Goal: Information Seeking & Learning: Find specific page/section

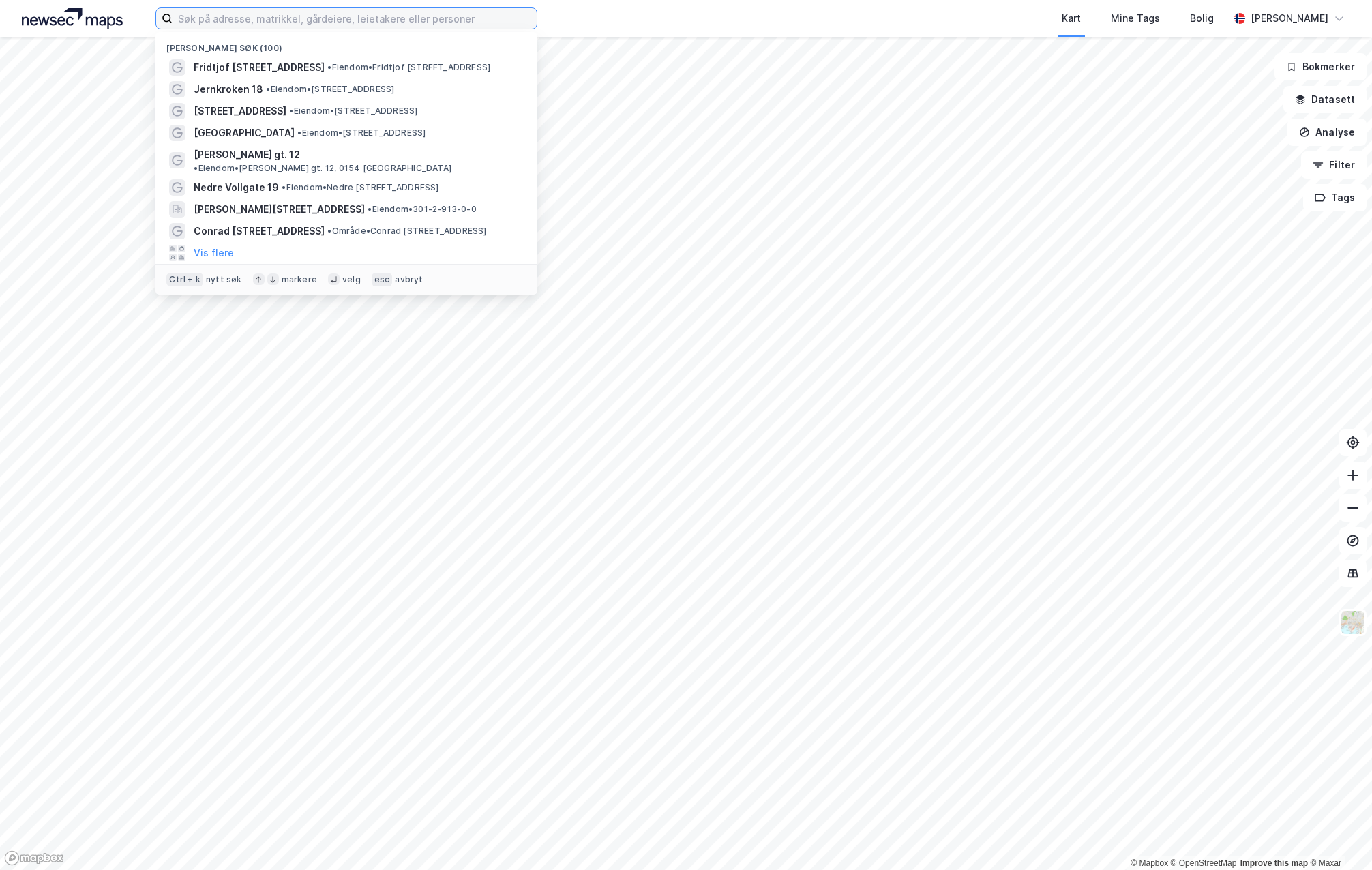
click at [478, 22] on input at bounding box center [355, 18] width 365 height 21
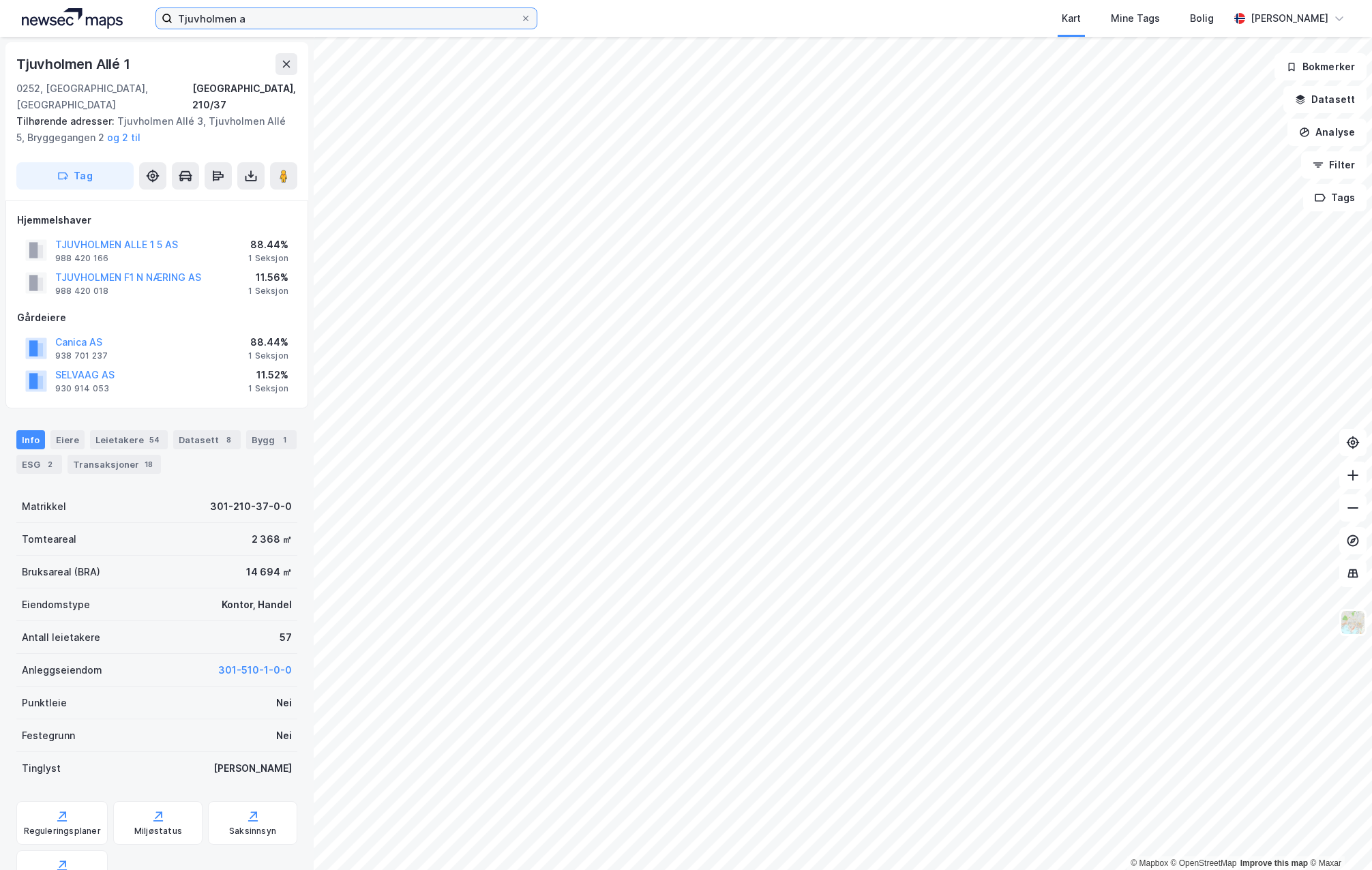
click at [283, 15] on input "Tjuvholmen a" at bounding box center [346, 18] width 347 height 21
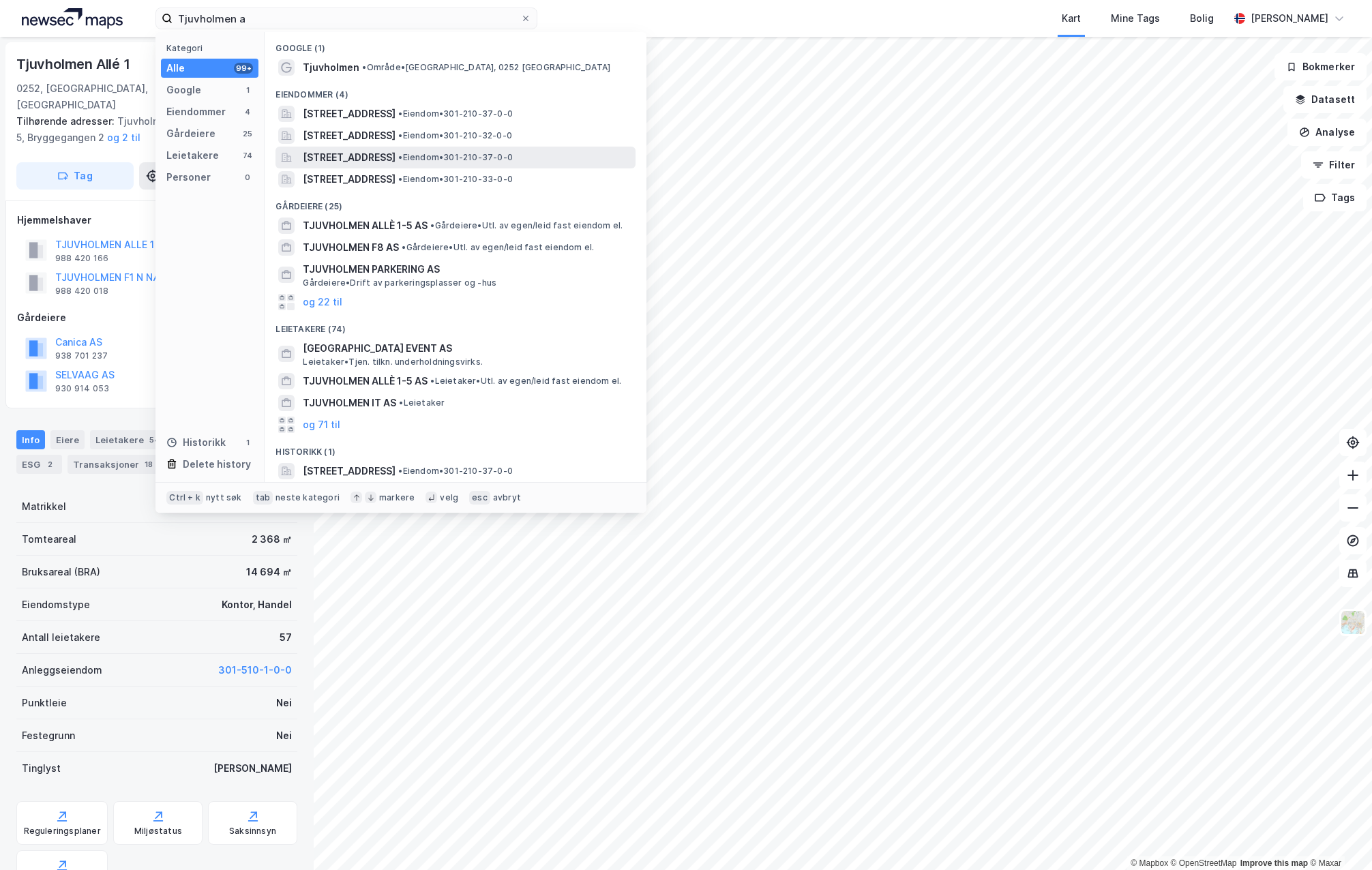
click at [381, 152] on span "[STREET_ADDRESS]" at bounding box center [348, 157] width 92 height 16
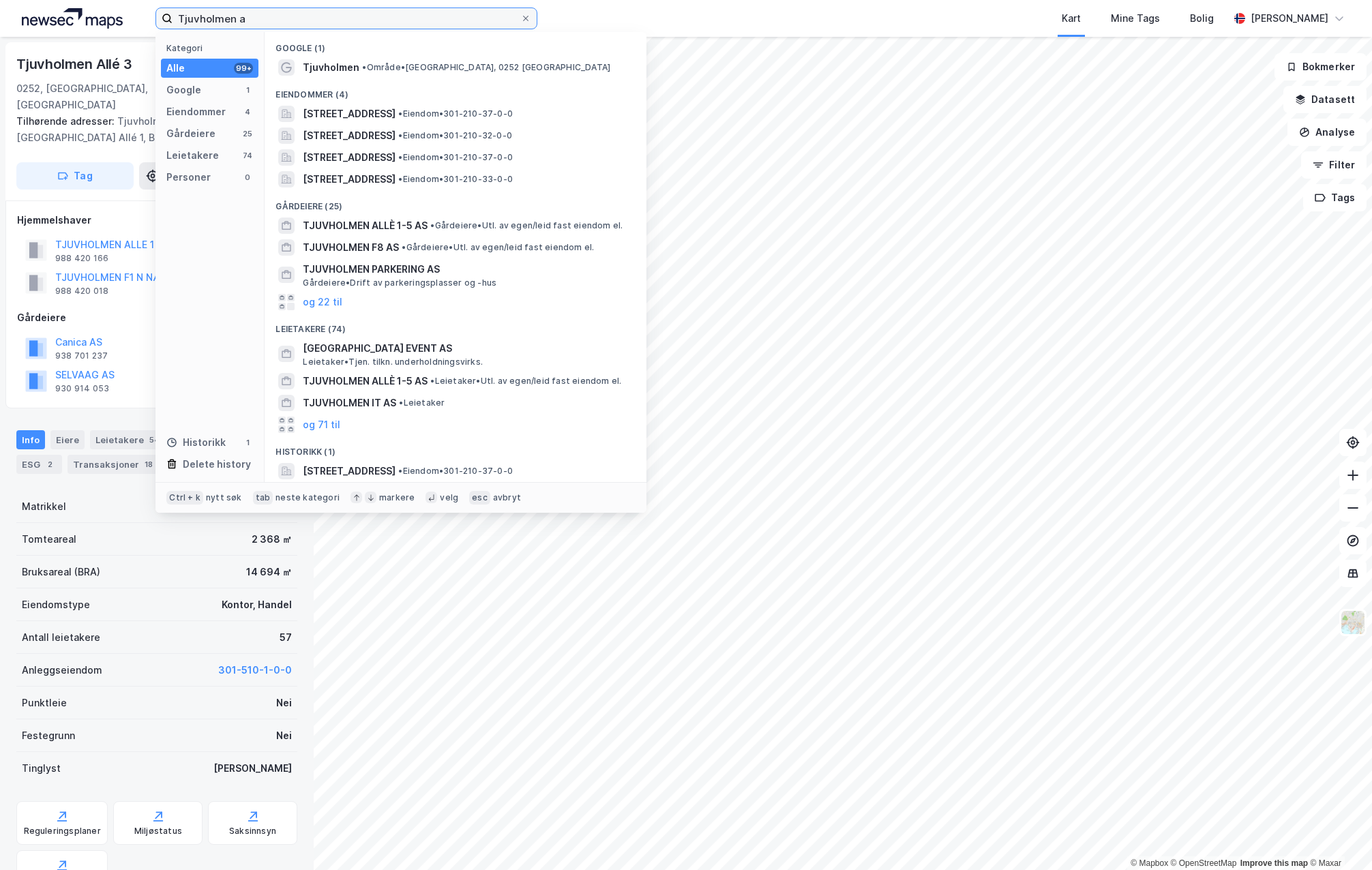
click at [268, 13] on input "Tjuvholmen a" at bounding box center [346, 18] width 347 height 21
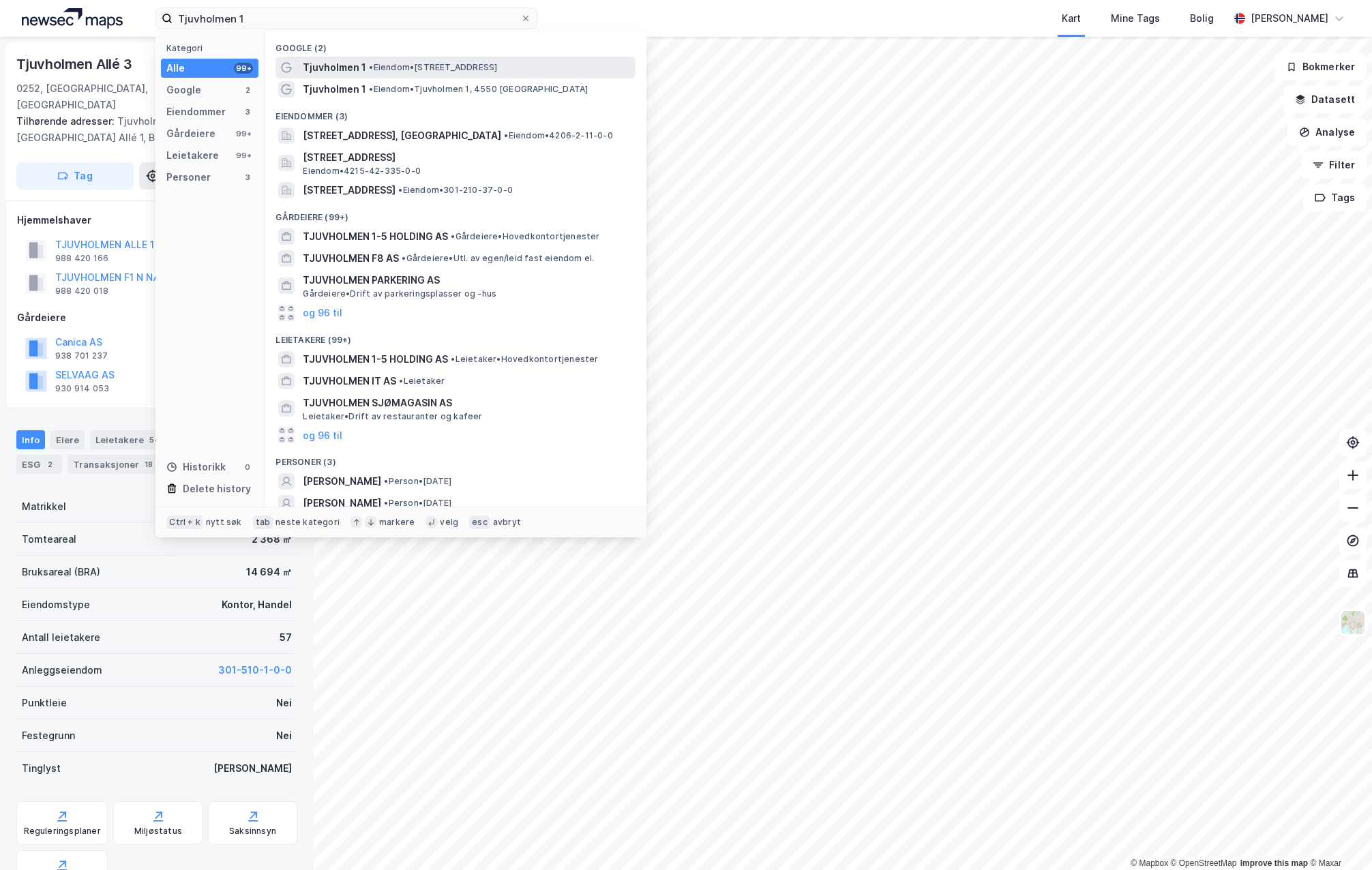
click at [371, 57] on div "Tjuvholmen 1 • Eiendom • [STREET_ADDRESS]" at bounding box center [455, 67] width 360 height 22
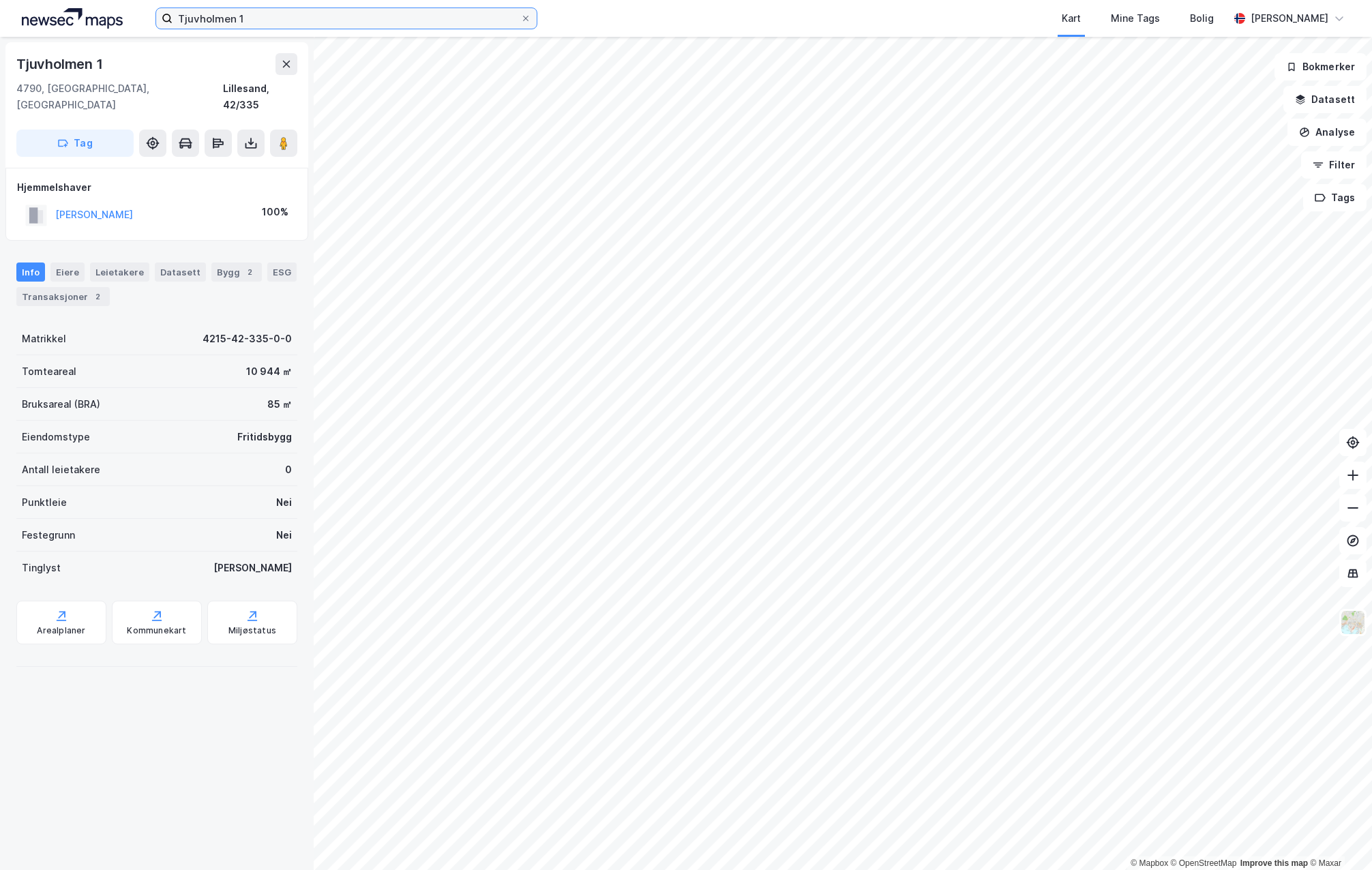
click at [241, 10] on input "Tjuvholmen 1" at bounding box center [346, 18] width 347 height 21
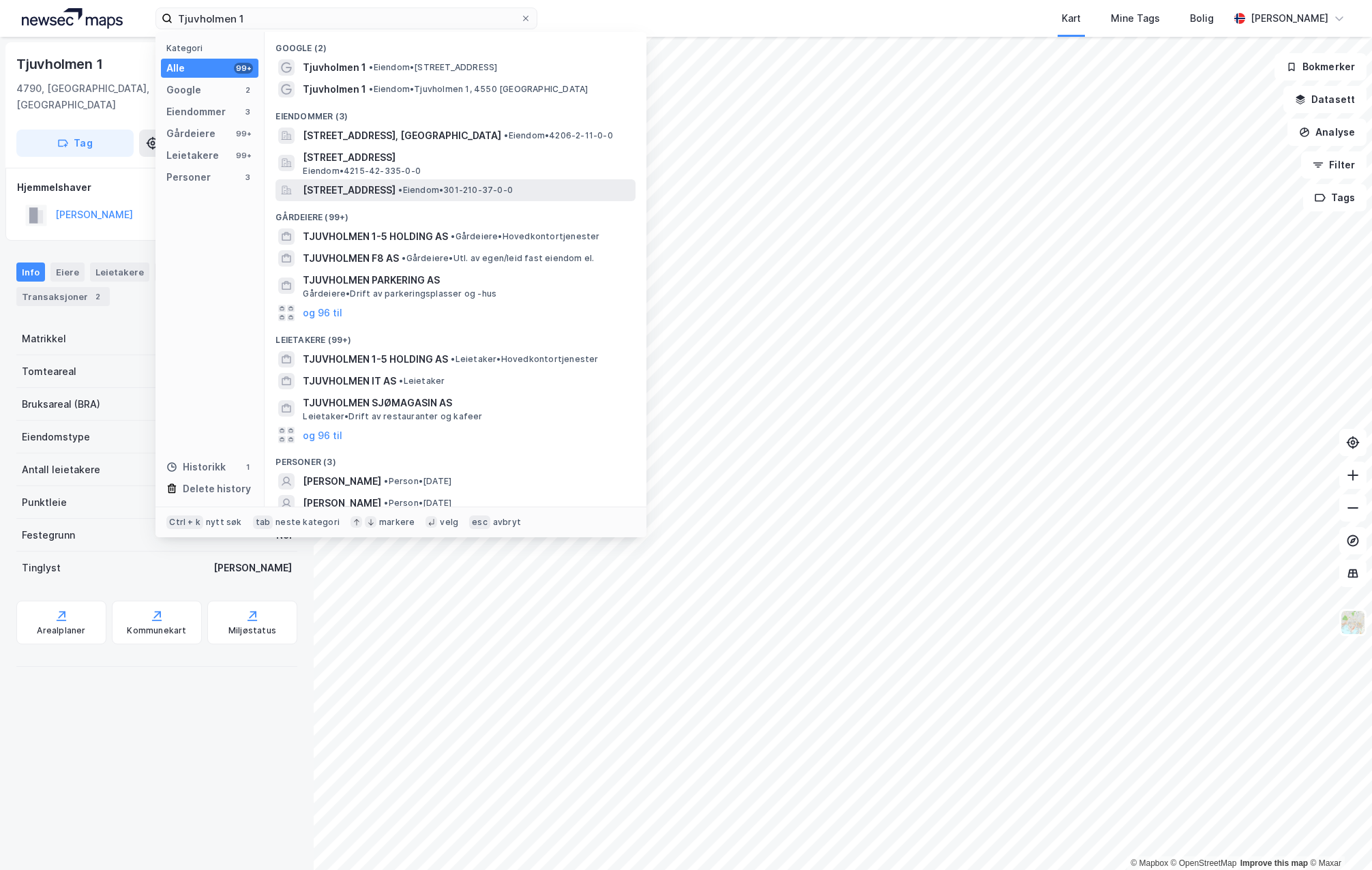
click at [395, 194] on span "[STREET_ADDRESS]" at bounding box center [348, 190] width 92 height 16
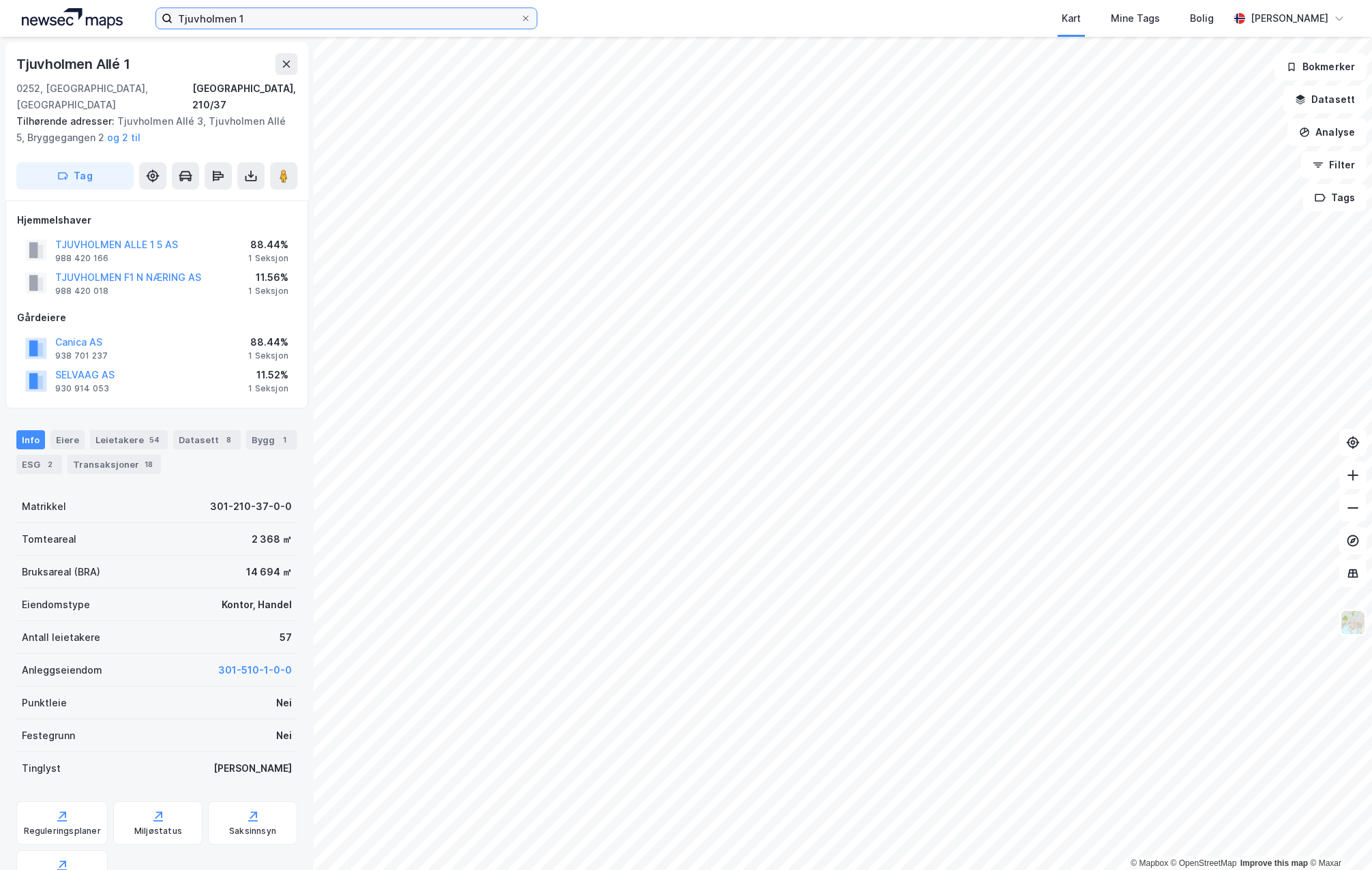
click at [268, 26] on input "Tjuvholmen 1" at bounding box center [346, 18] width 347 height 21
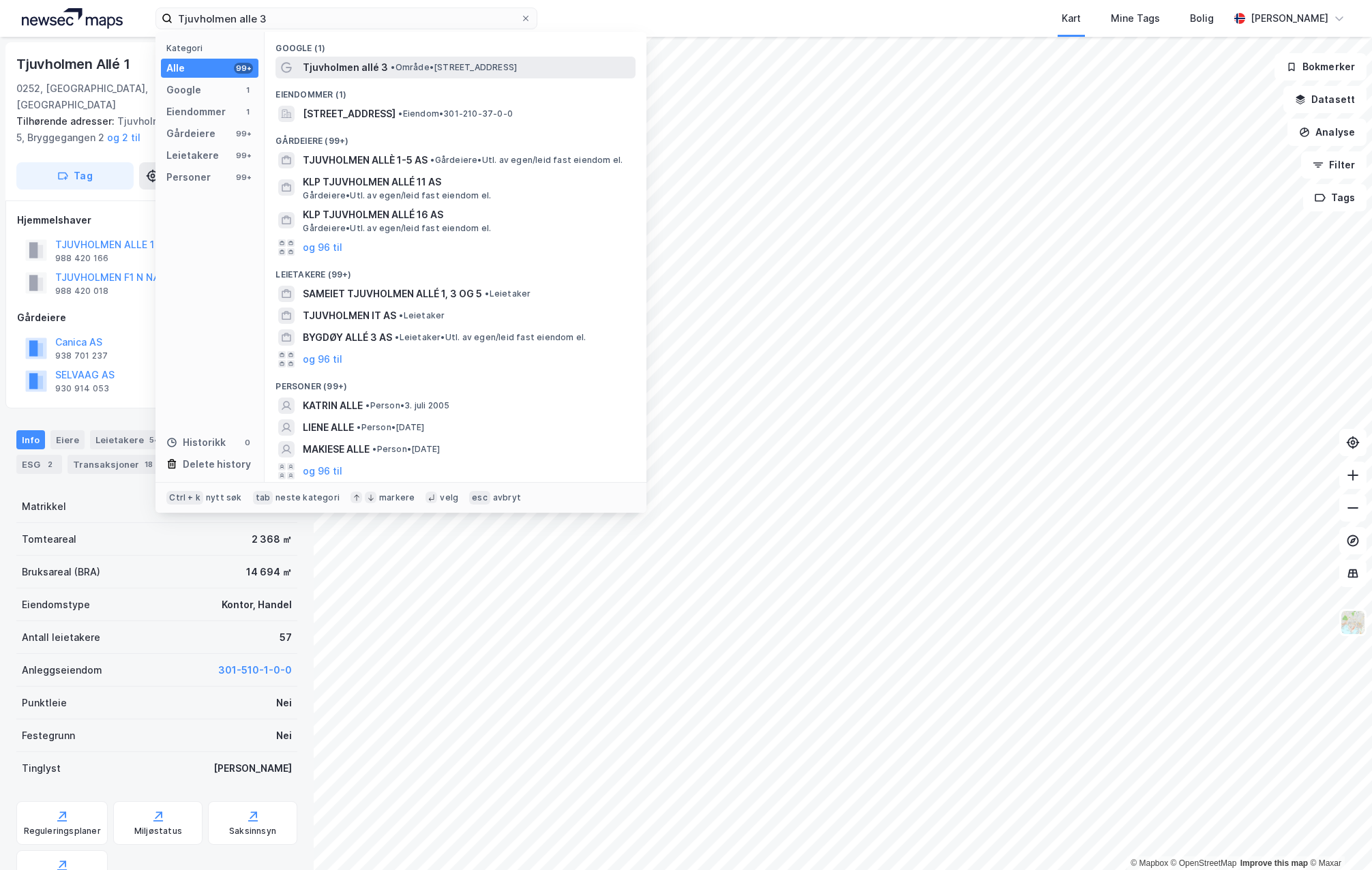
click at [353, 74] on span "Tjuvholmen allé 3" at bounding box center [345, 67] width 85 height 16
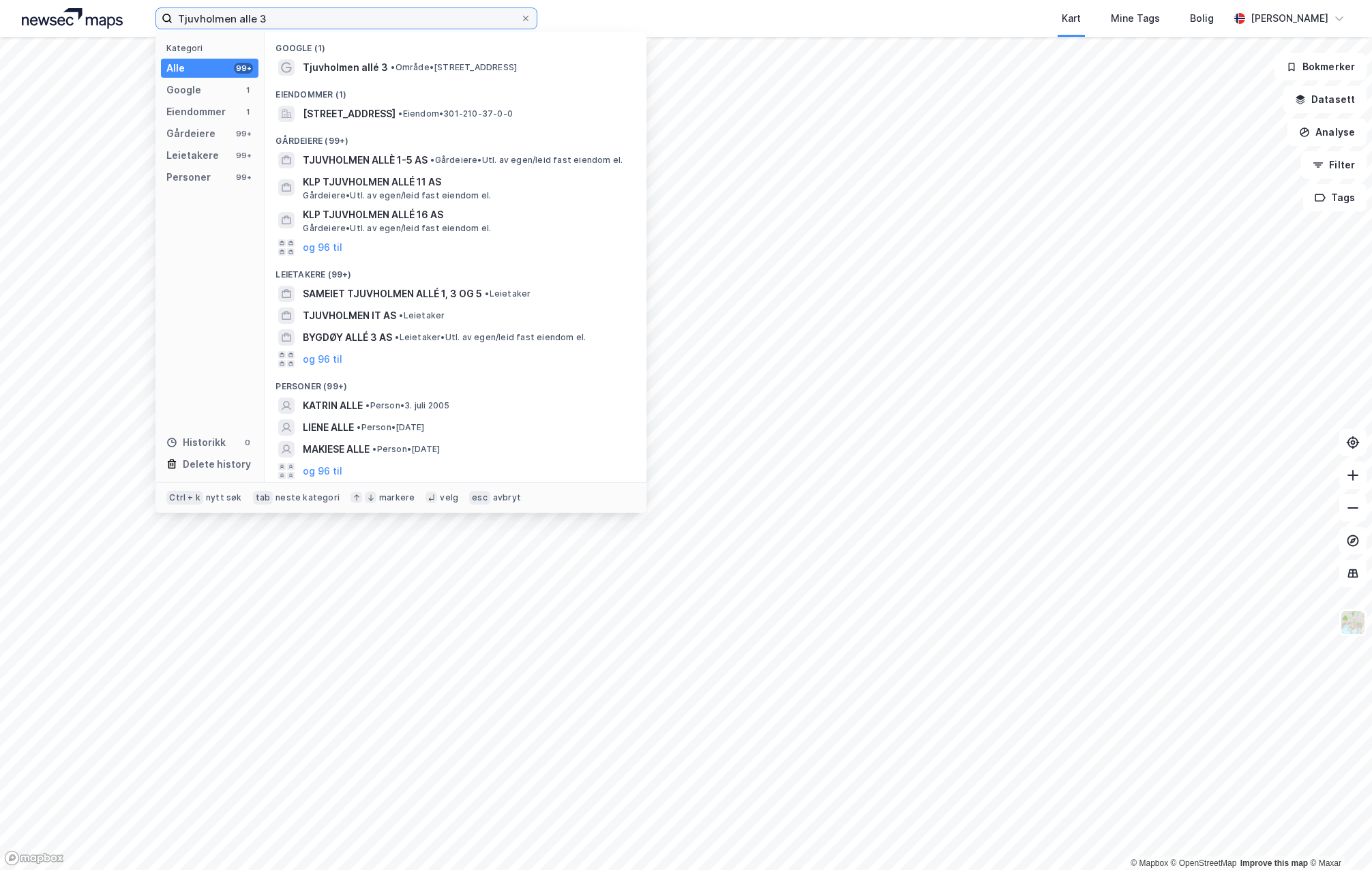
click at [304, 23] on input "Tjuvholmen alle 3" at bounding box center [346, 18] width 347 height 21
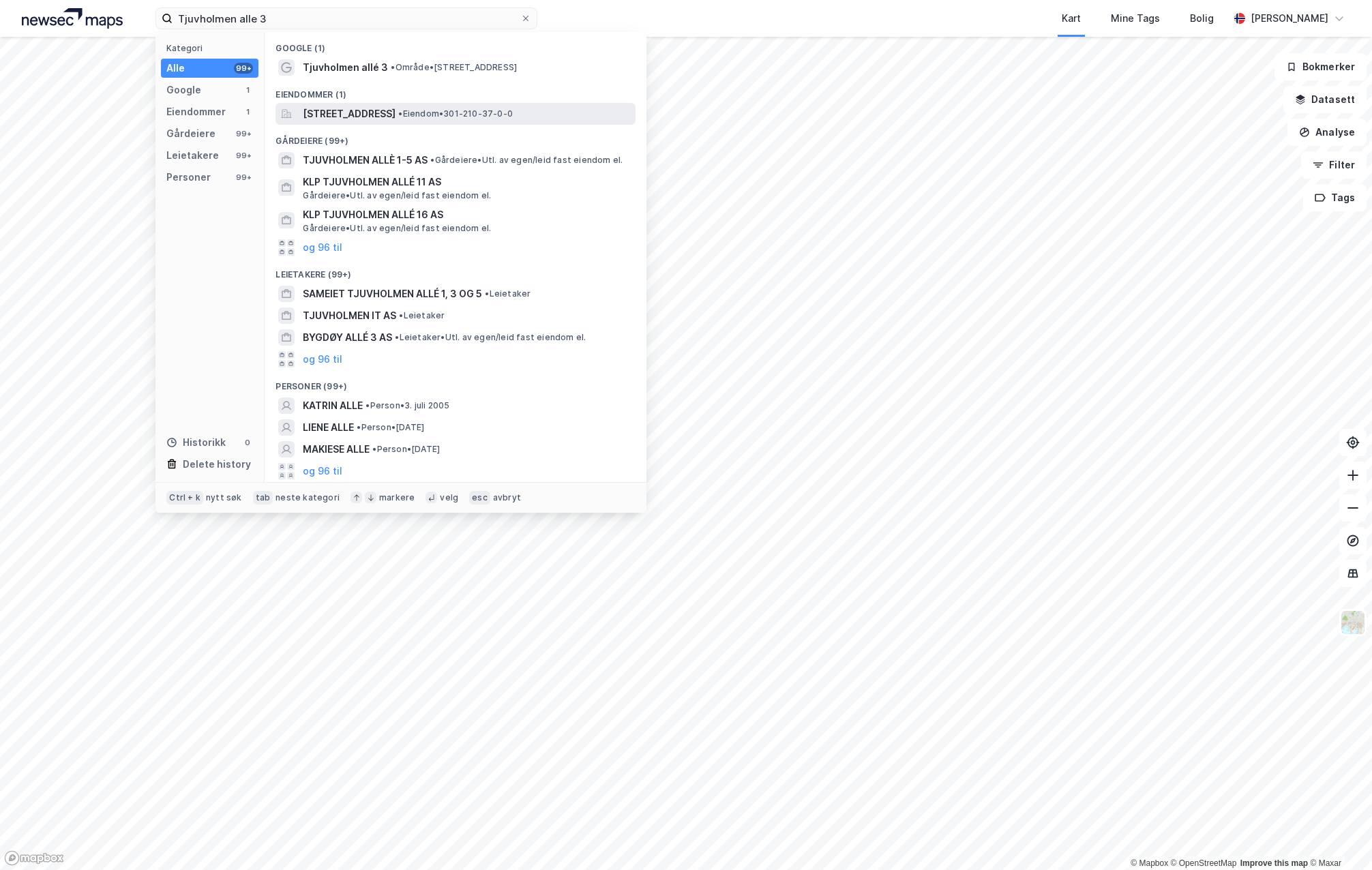
click at [392, 115] on span "[STREET_ADDRESS]" at bounding box center [348, 114] width 92 height 16
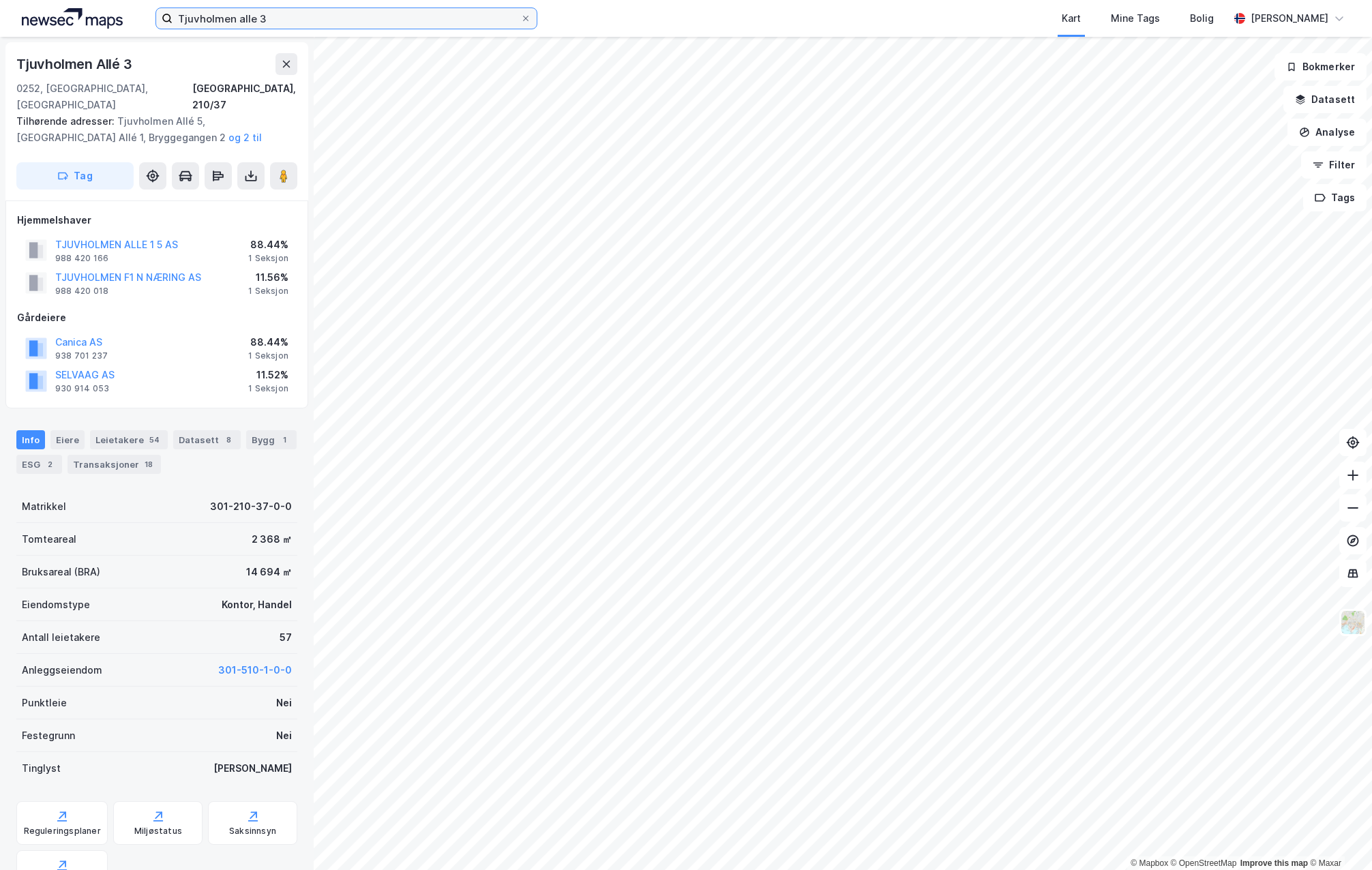
click at [359, 24] on input "Tjuvholmen alle 3" at bounding box center [346, 18] width 347 height 21
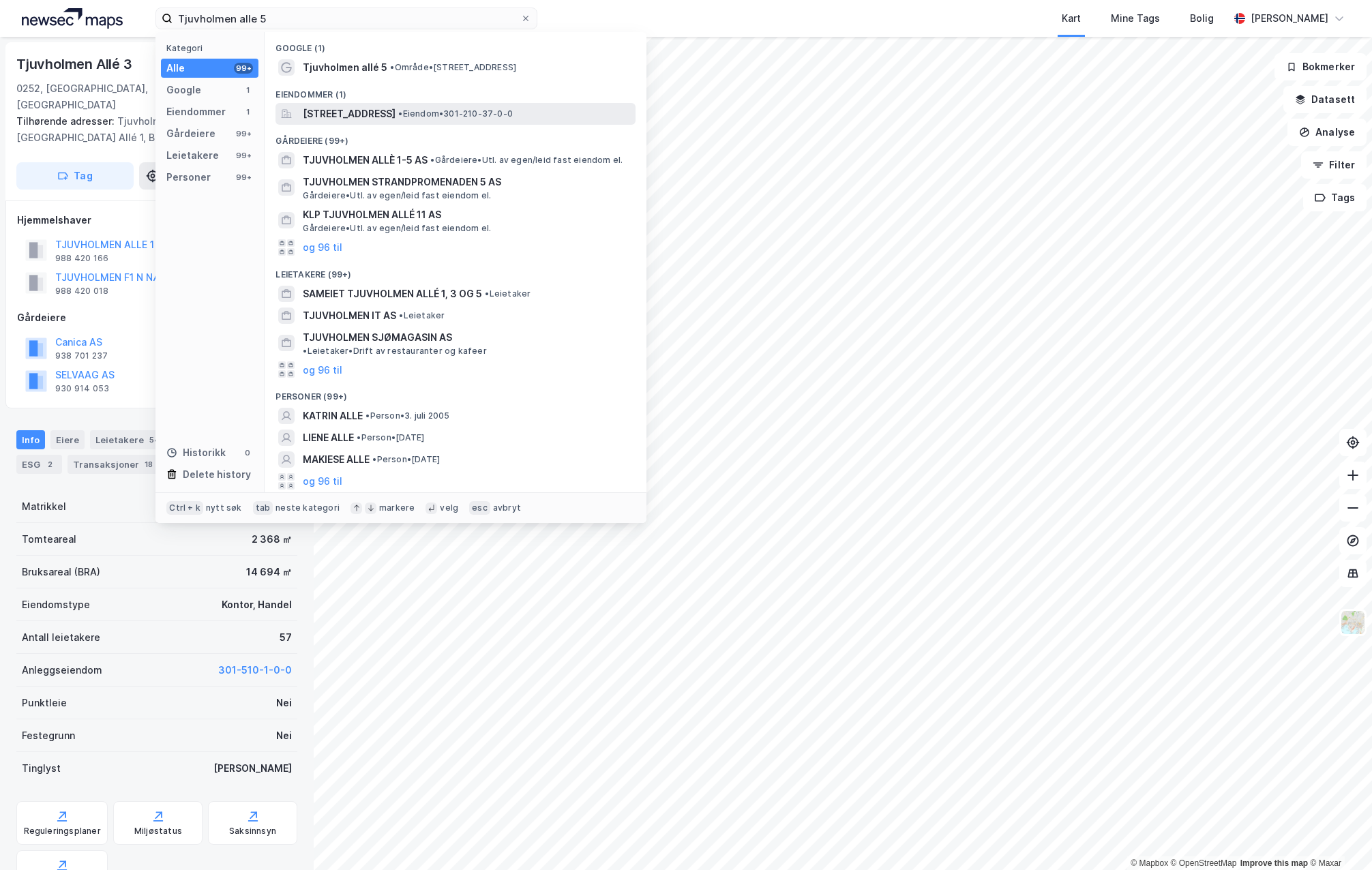
click at [395, 112] on span "[STREET_ADDRESS]" at bounding box center [348, 114] width 92 height 16
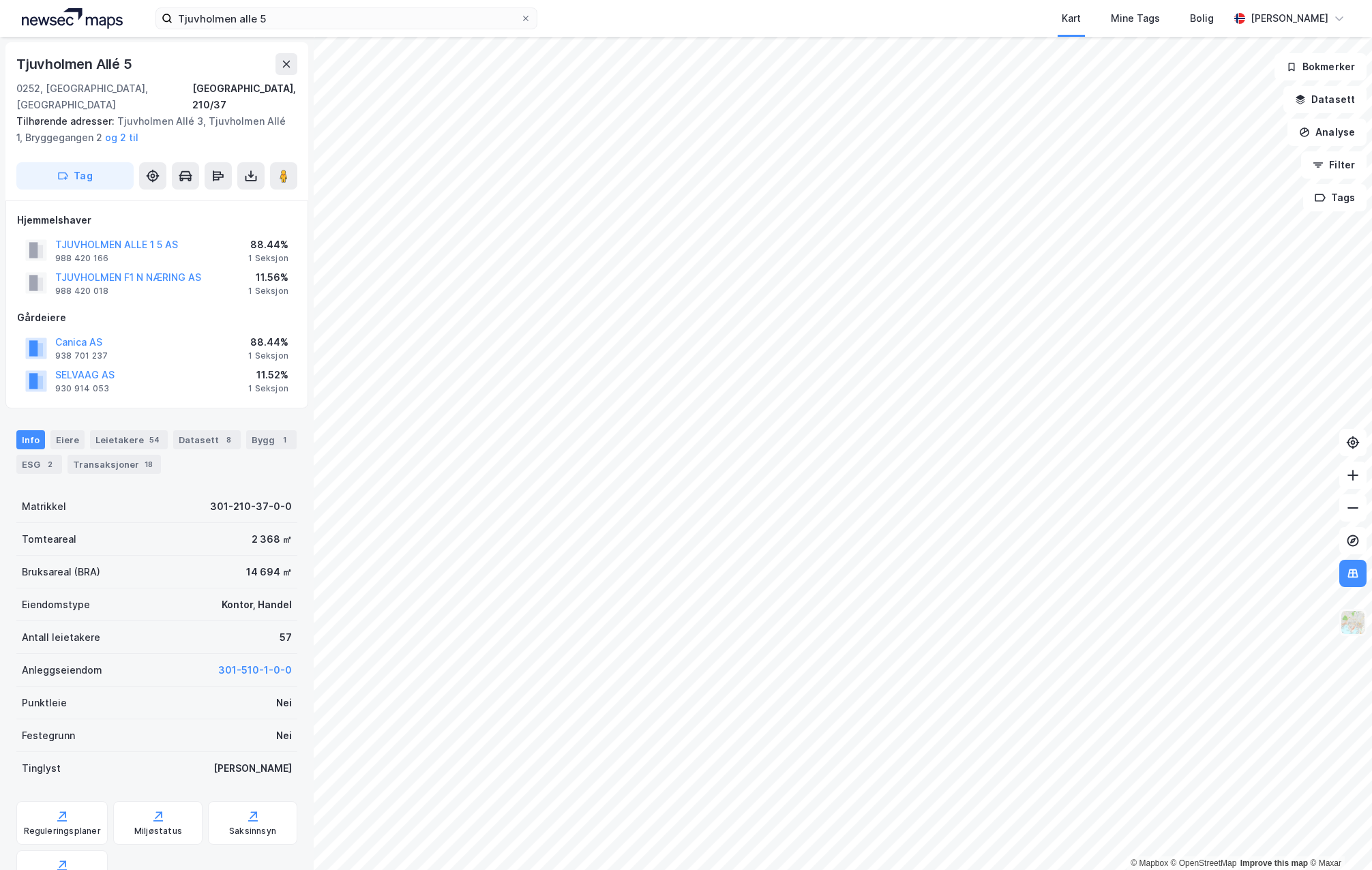
click at [1353, 620] on img at bounding box center [1352, 622] width 26 height 26
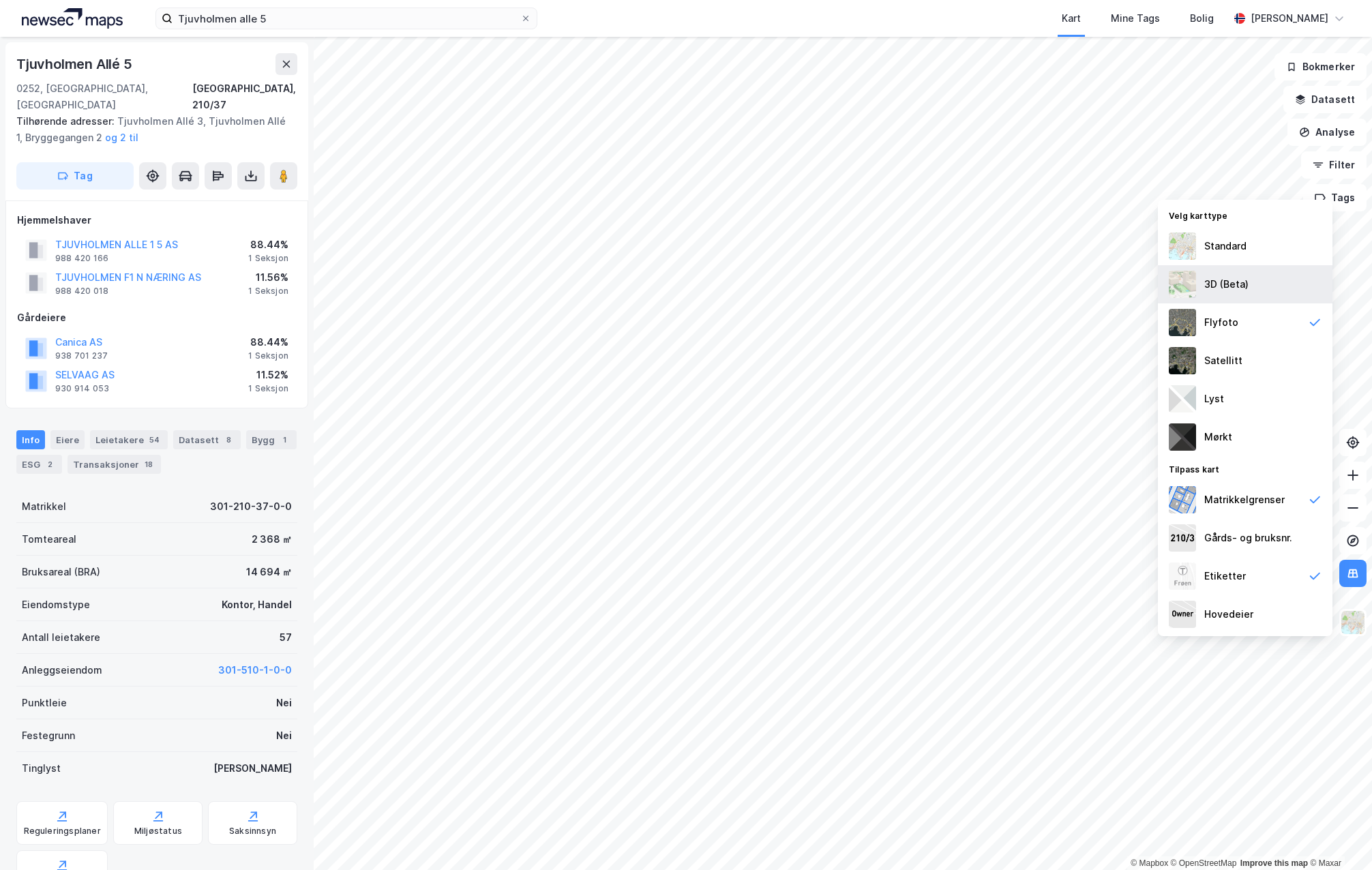
click at [1237, 294] on div "3D (Beta)" at bounding box center [1245, 284] width 174 height 39
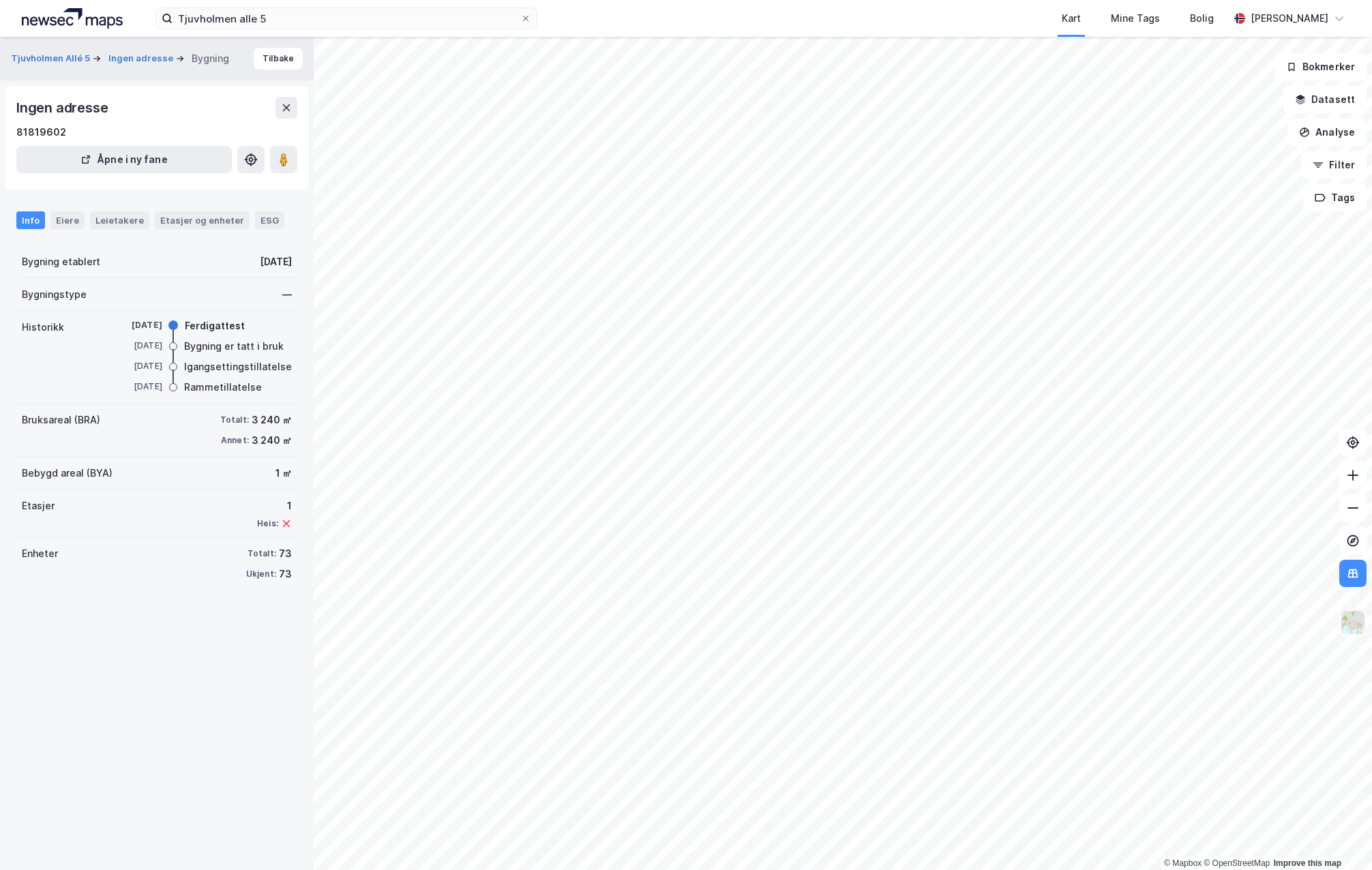
click at [1357, 624] on img at bounding box center [1352, 622] width 26 height 26
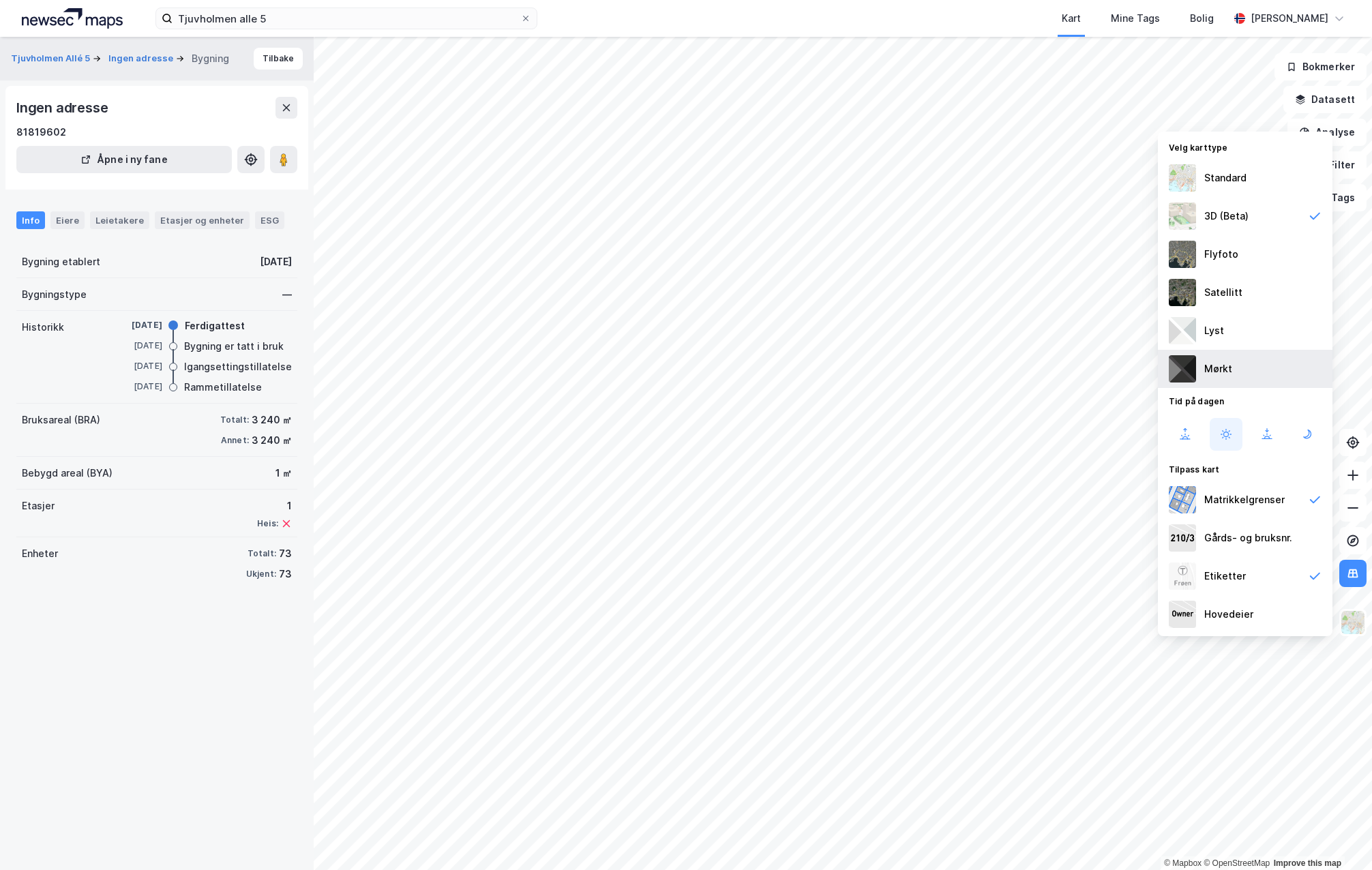
click at [1237, 363] on div "Mørkt" at bounding box center [1245, 369] width 174 height 39
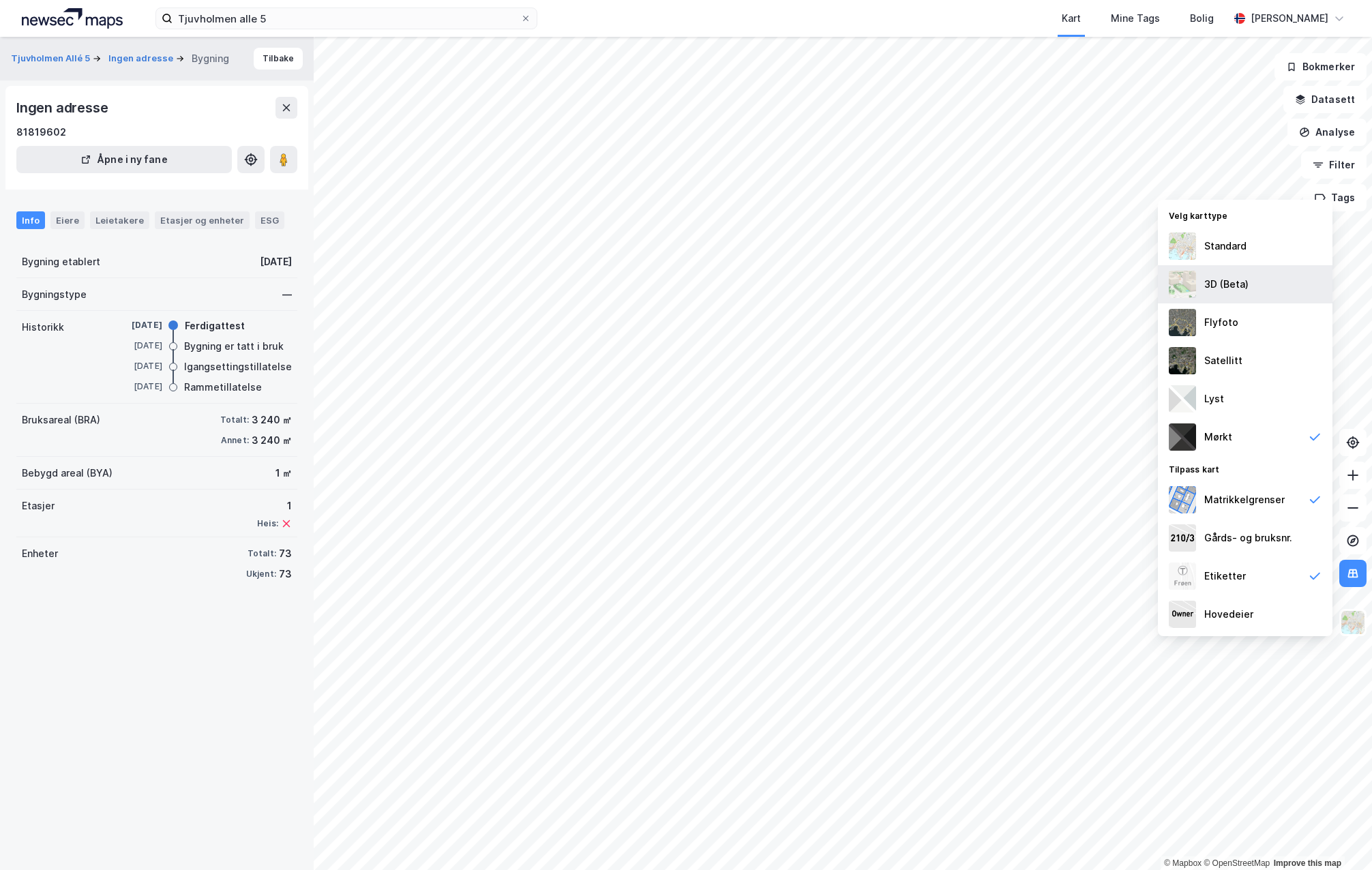
click at [1237, 296] on div "3D (Beta)" at bounding box center [1245, 284] width 174 height 39
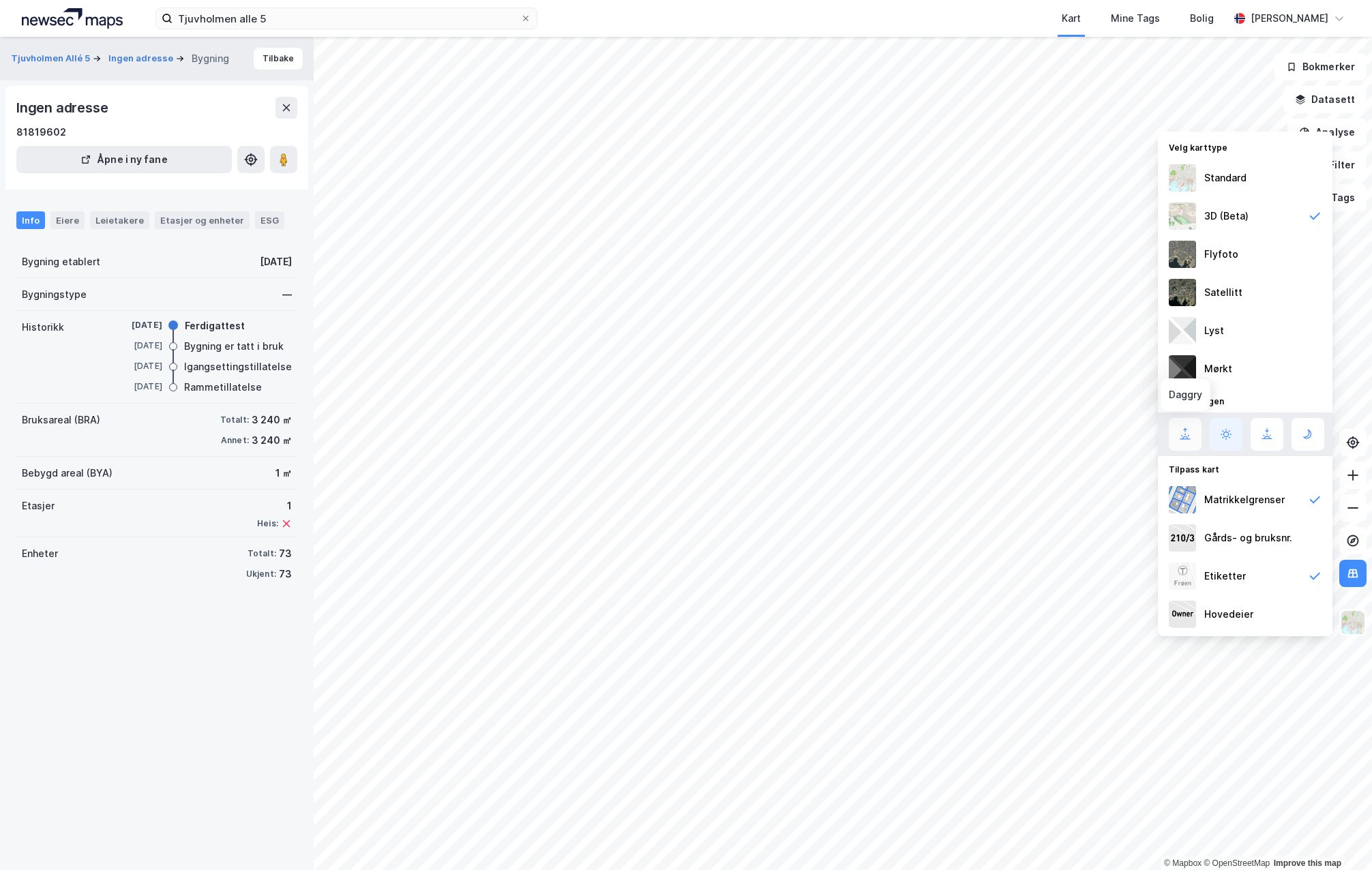
click at [1193, 436] on button at bounding box center [1185, 435] width 32 height 32
click at [1269, 432] on icon at bounding box center [1267, 435] width 16 height 16
click at [1219, 432] on icon at bounding box center [1226, 435] width 16 height 16
click at [1181, 435] on icon at bounding box center [1185, 435] width 16 height 16
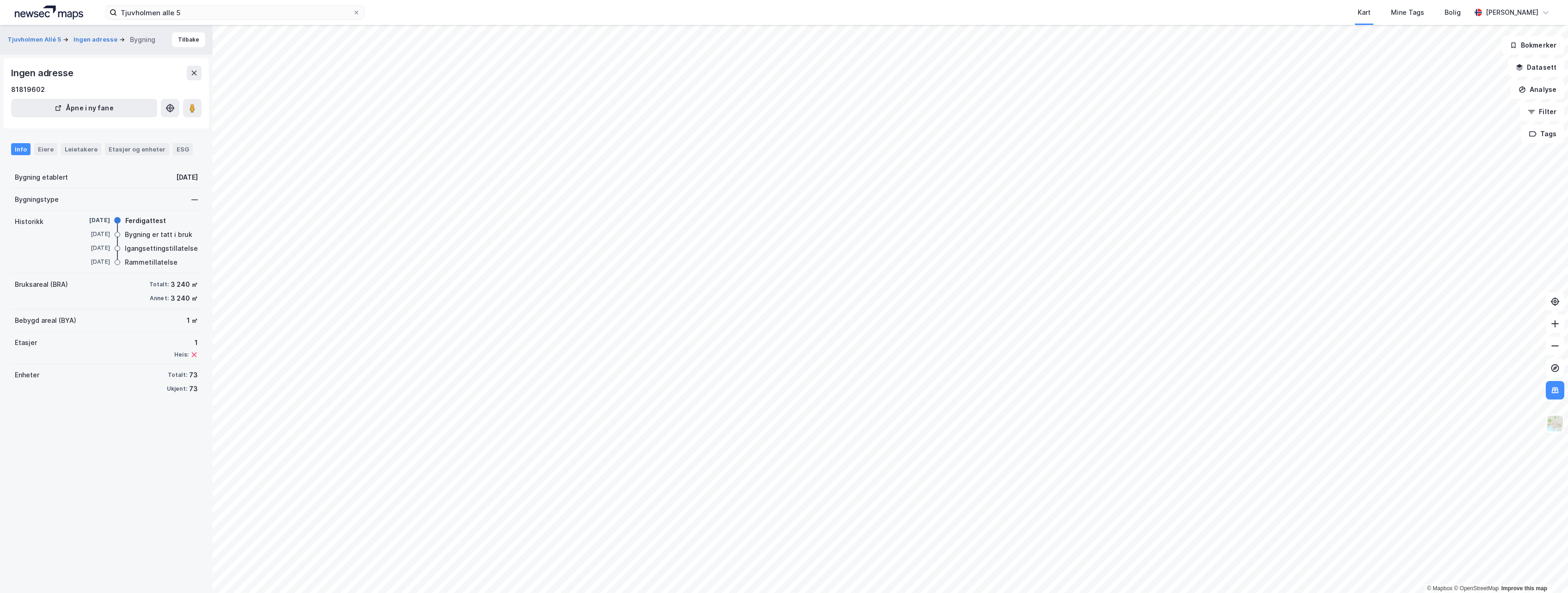
click at [155, 431] on div "[STREET_ADDRESS] Ingen adresse Bygning Tilbake Ingen adresse 81819602 Åpne i ny…" at bounding box center [106, 309] width 212 height 568
click at [40, 149] on div "Eiere" at bounding box center [46, 149] width 23 height 12
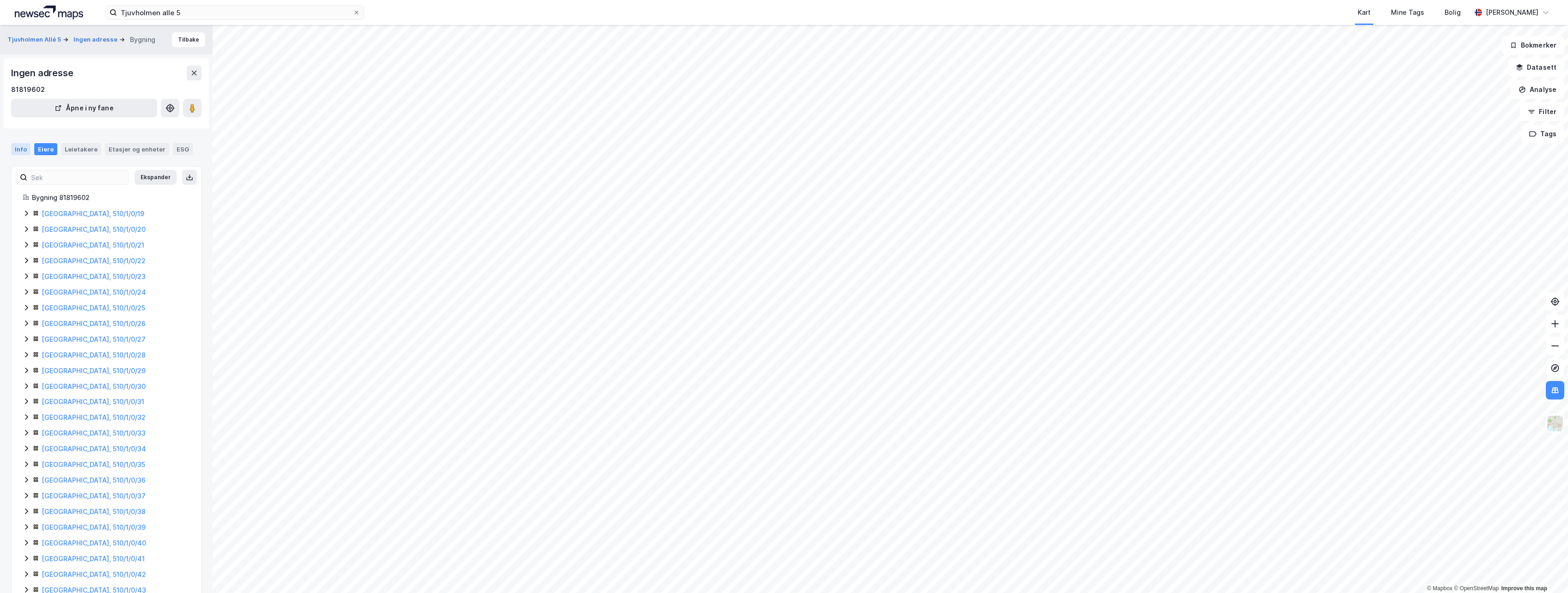
click at [19, 149] on div "Info" at bounding box center [21, 149] width 19 height 12
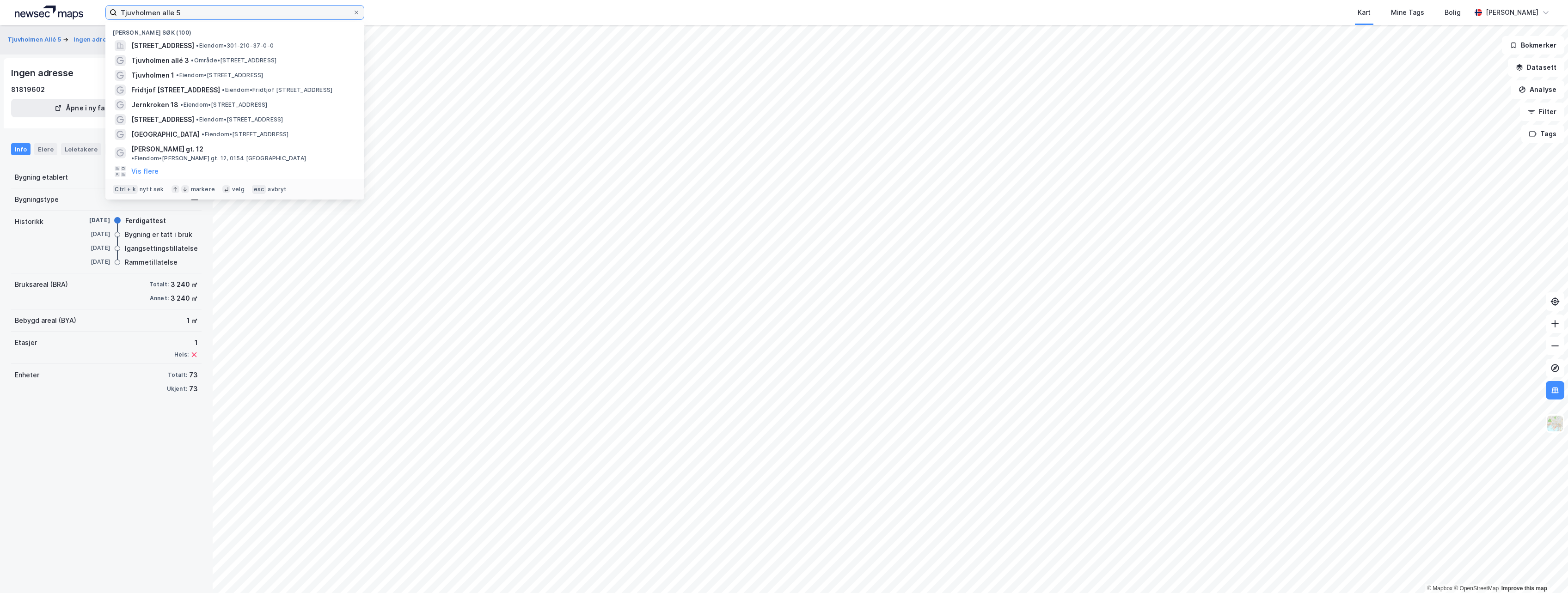
click at [220, 7] on input "Tjuvholmen alle 5" at bounding box center [234, 12] width 236 height 14
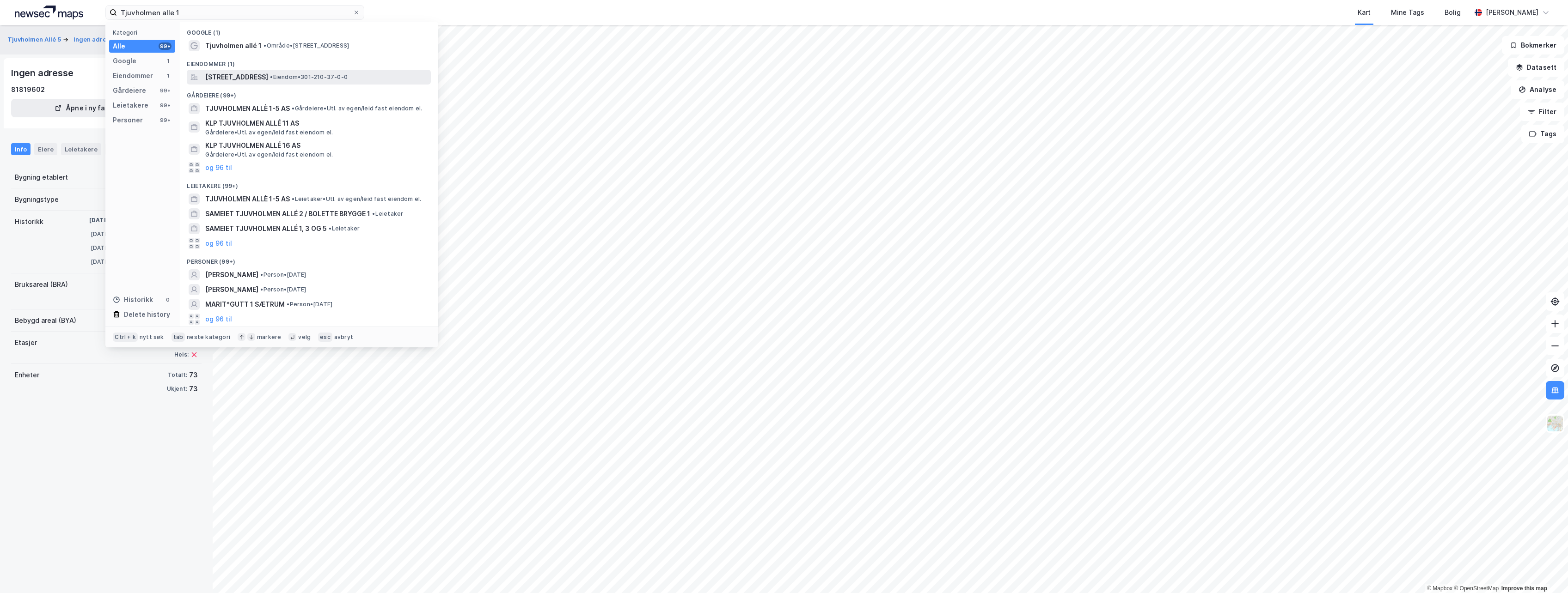
click at [268, 77] on span "[STREET_ADDRESS]" at bounding box center [236, 77] width 63 height 11
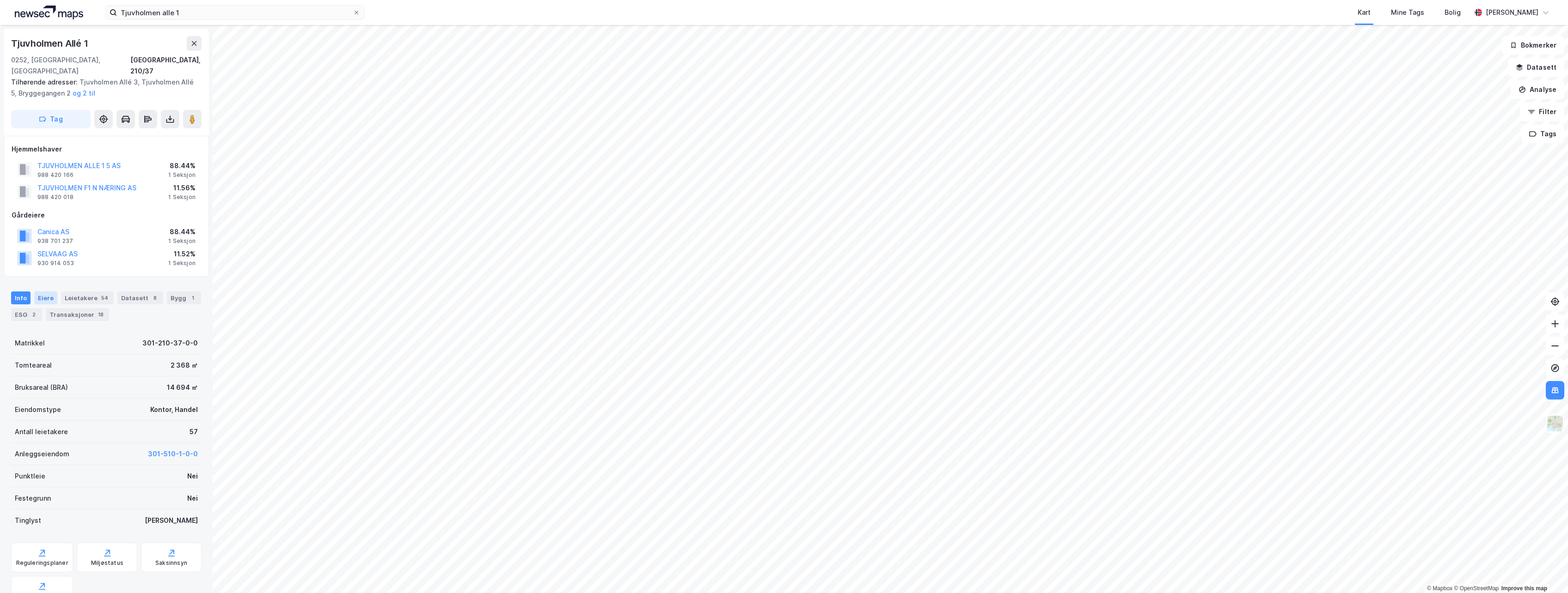
click at [47, 291] on div "Eiere" at bounding box center [46, 297] width 23 height 13
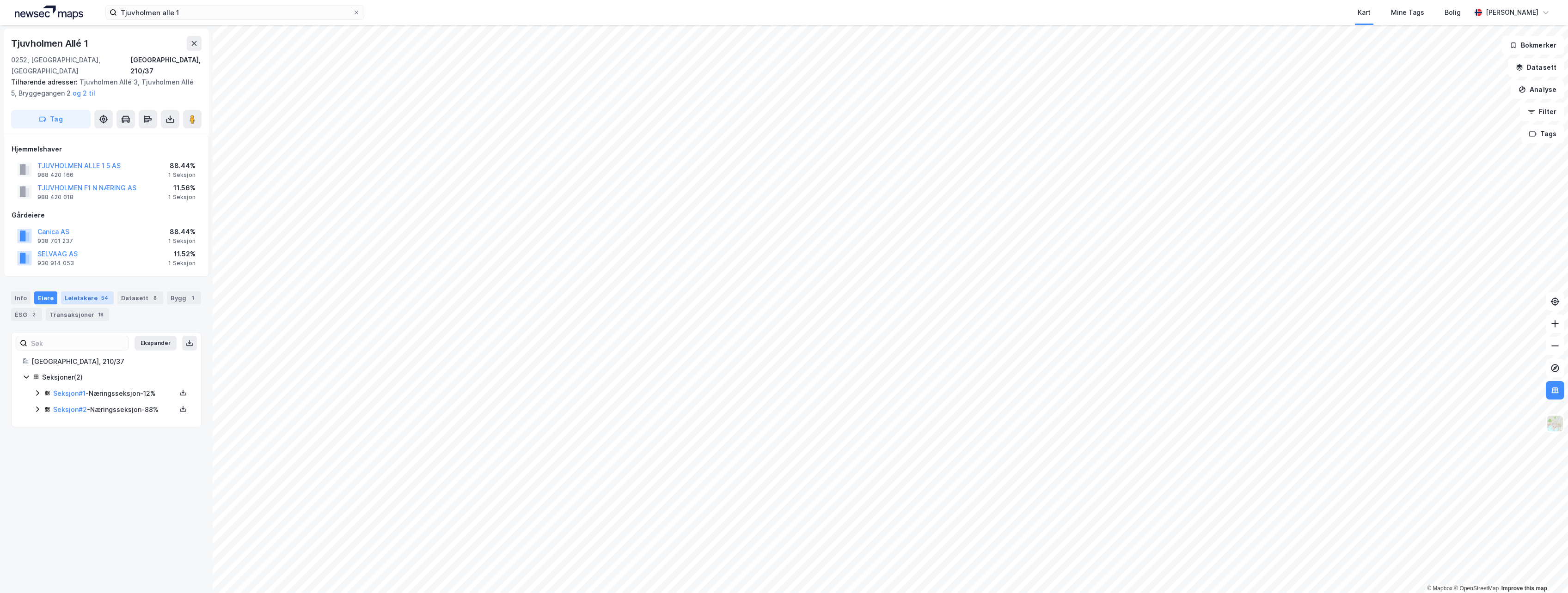
click at [88, 291] on div "Leietakere 54" at bounding box center [87, 297] width 53 height 13
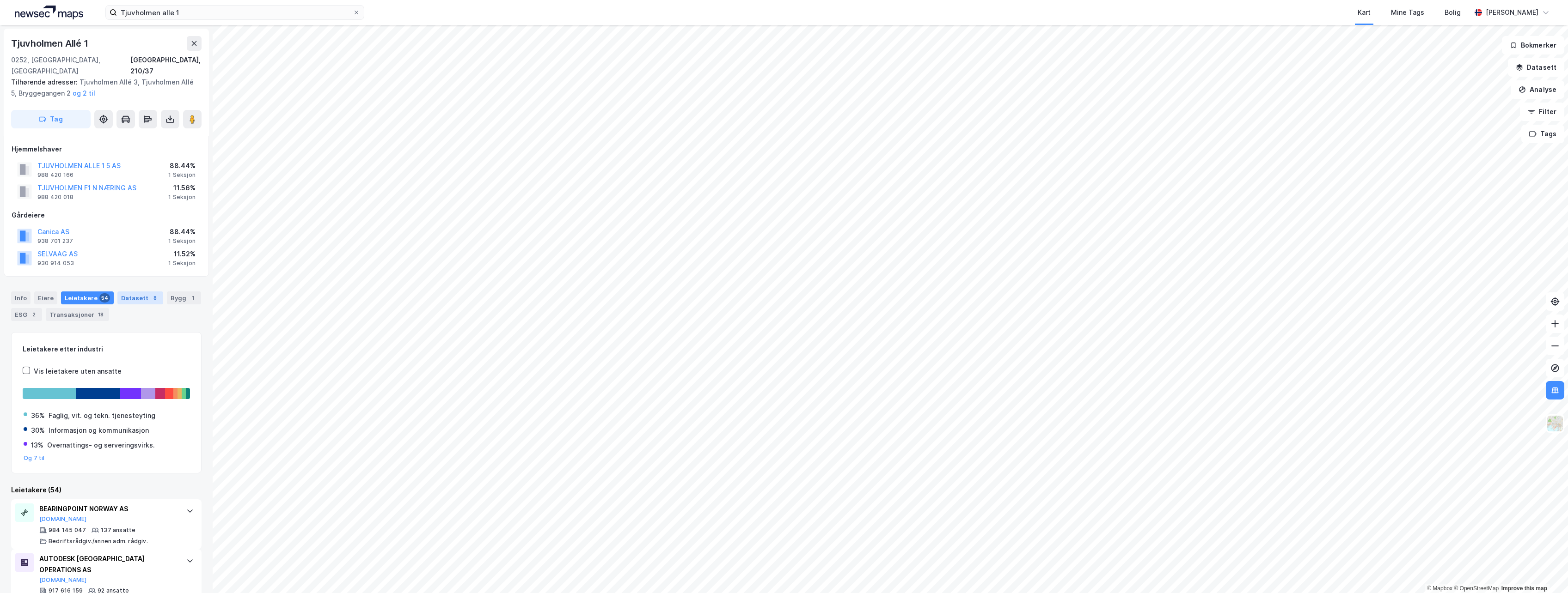
click at [119, 291] on div "Datasett 8" at bounding box center [140, 297] width 46 height 13
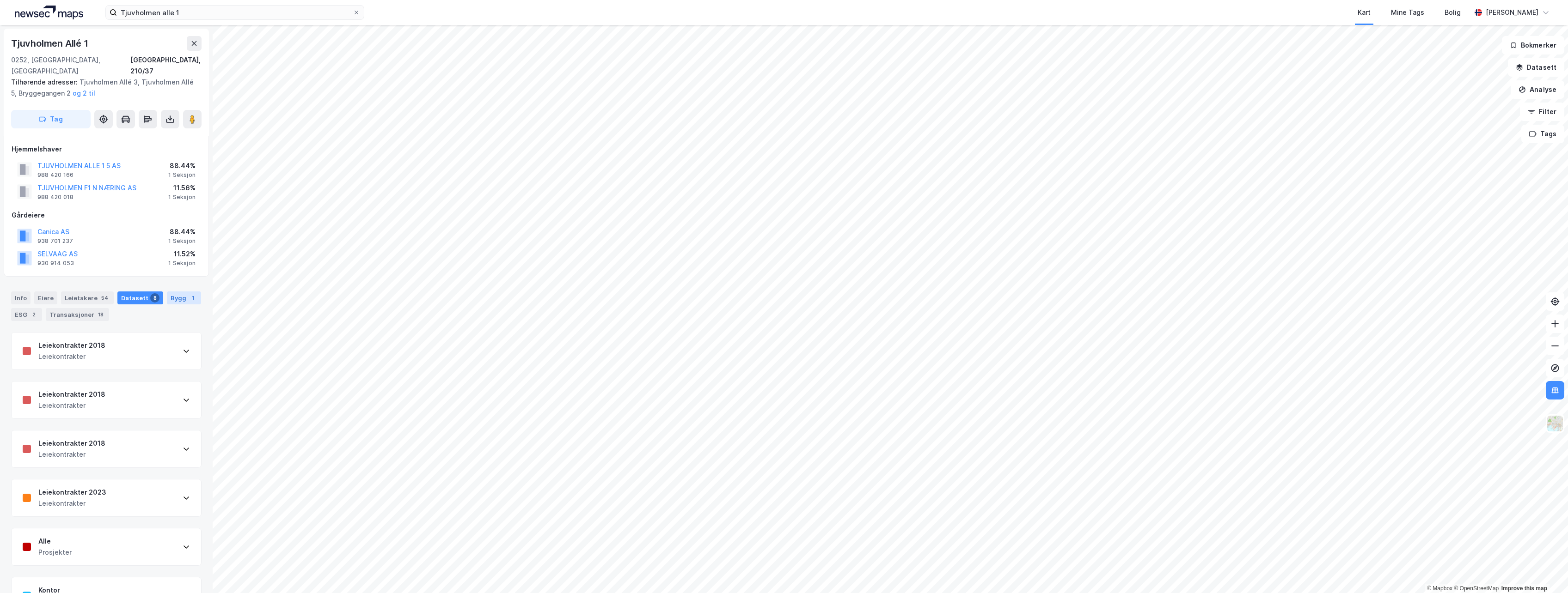
click at [172, 291] on div "Bygg 1" at bounding box center [184, 297] width 34 height 13
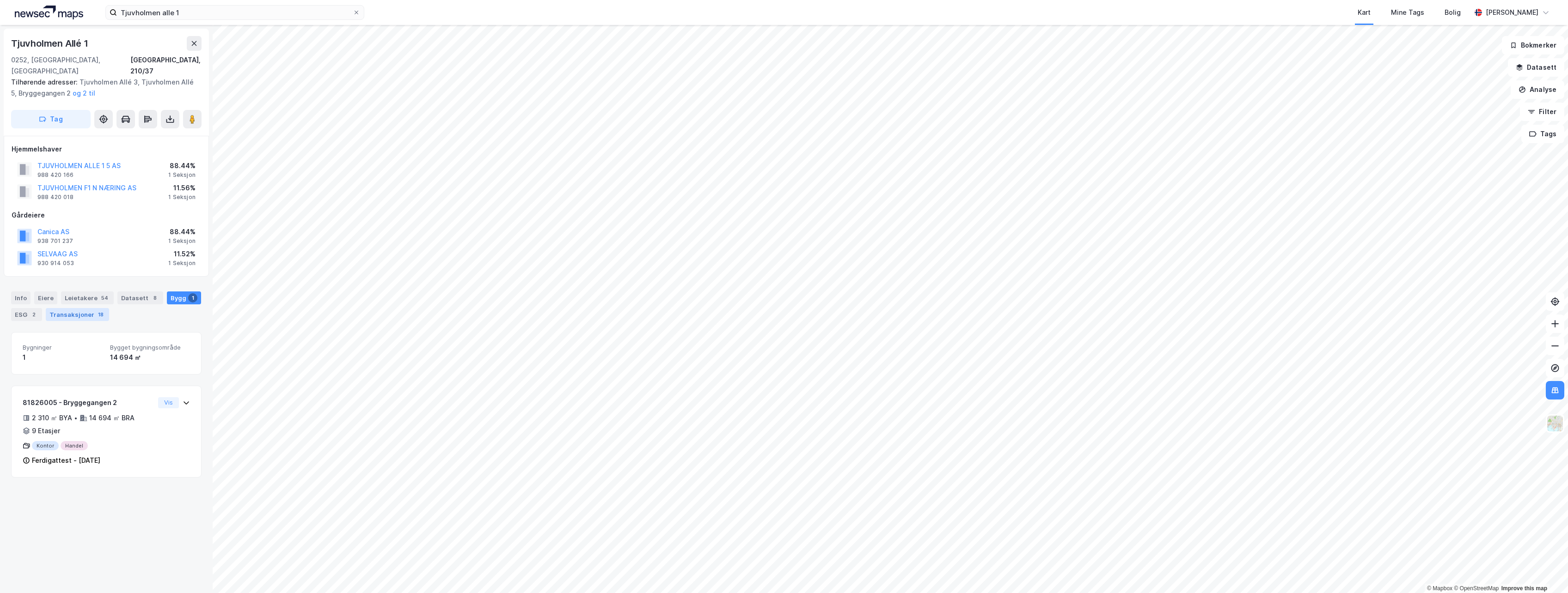
click at [72, 308] on div "Transaksjoner 18" at bounding box center [77, 314] width 63 height 13
click at [167, 291] on div "Bygg 1" at bounding box center [184, 297] width 34 height 13
click at [49, 425] on div "9 Etasjer" at bounding box center [46, 431] width 28 height 11
click at [86, 414] on icon at bounding box center [83, 418] width 8 height 8
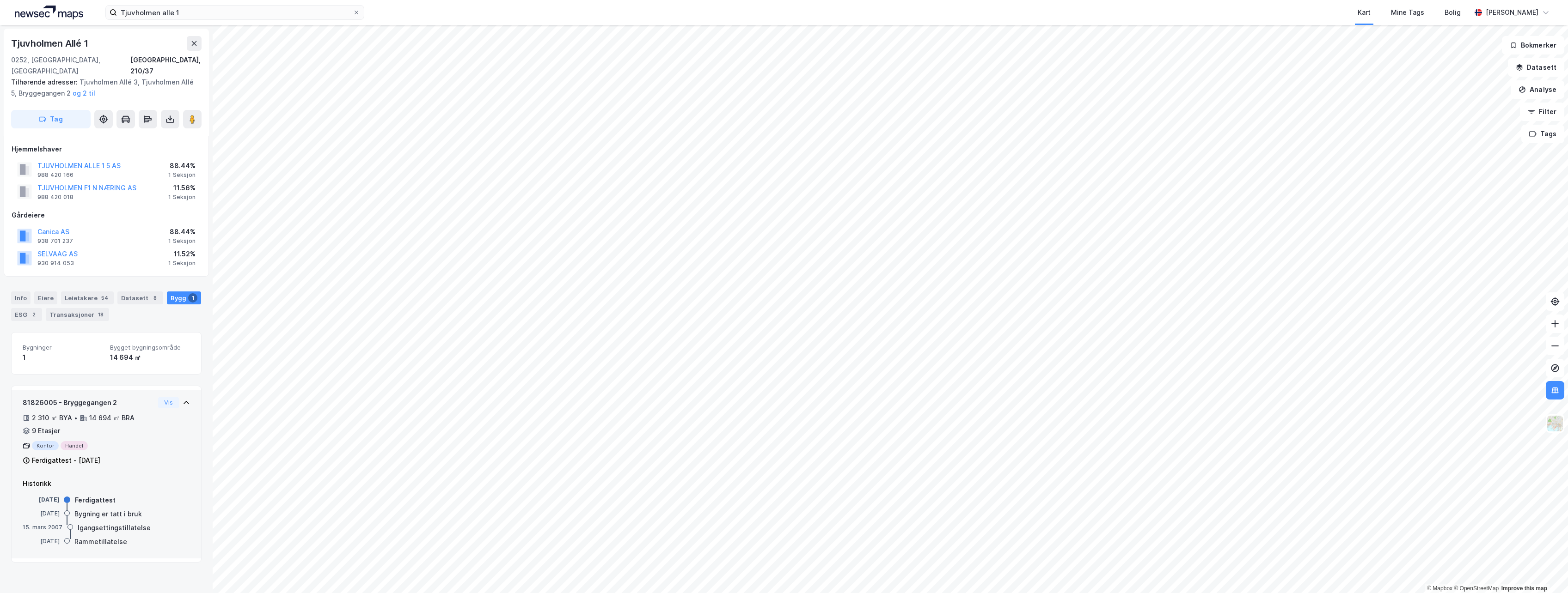
click at [47, 425] on div "9 Etasjer" at bounding box center [46, 431] width 28 height 11
drag, startPoint x: 199, startPoint y: 12, endPoint x: 83, endPoint y: -3, distance: 117.0
click at [83, 0] on html "[GEOGRAPHIC_DATA] alle 1 Kart Mine Tags Bolig [PERSON_NAME] © Mapbox © OpenStre…" at bounding box center [784, 296] width 1568 height 593
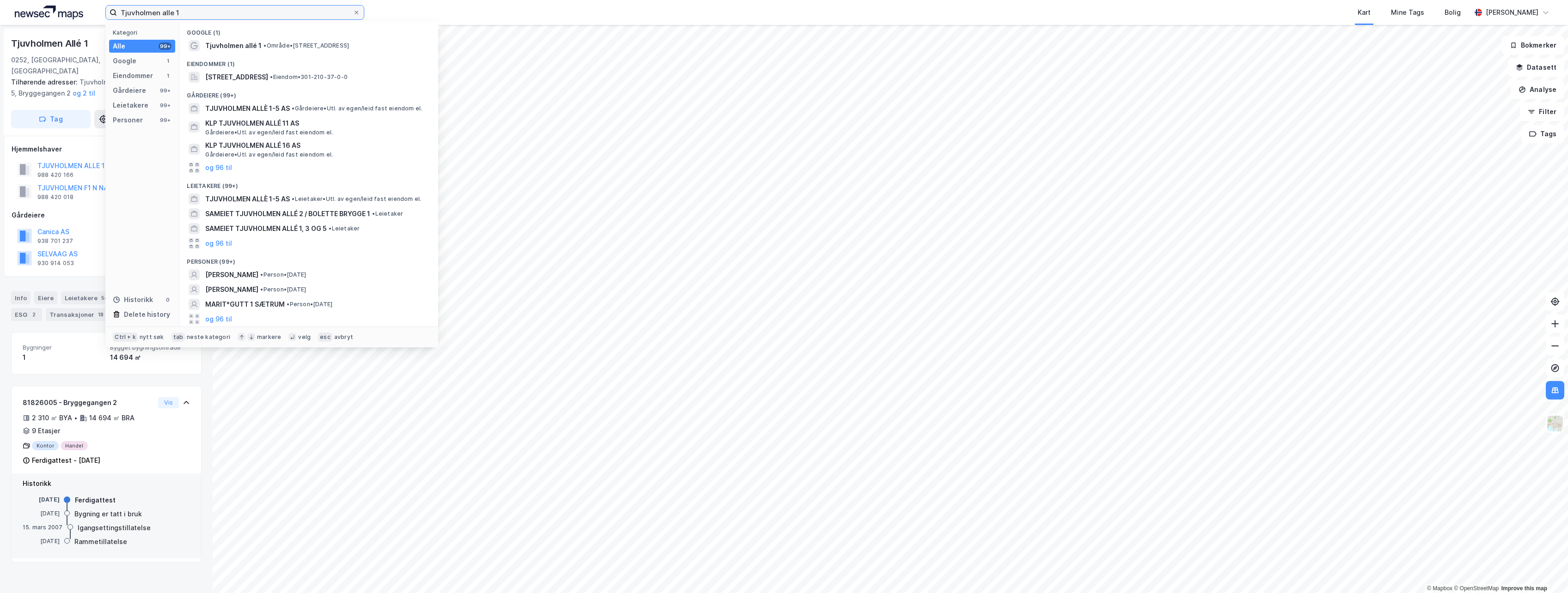
paste input "Sjøgangen 2-4, 0252 [GEOGRAPHIC_DATA]"
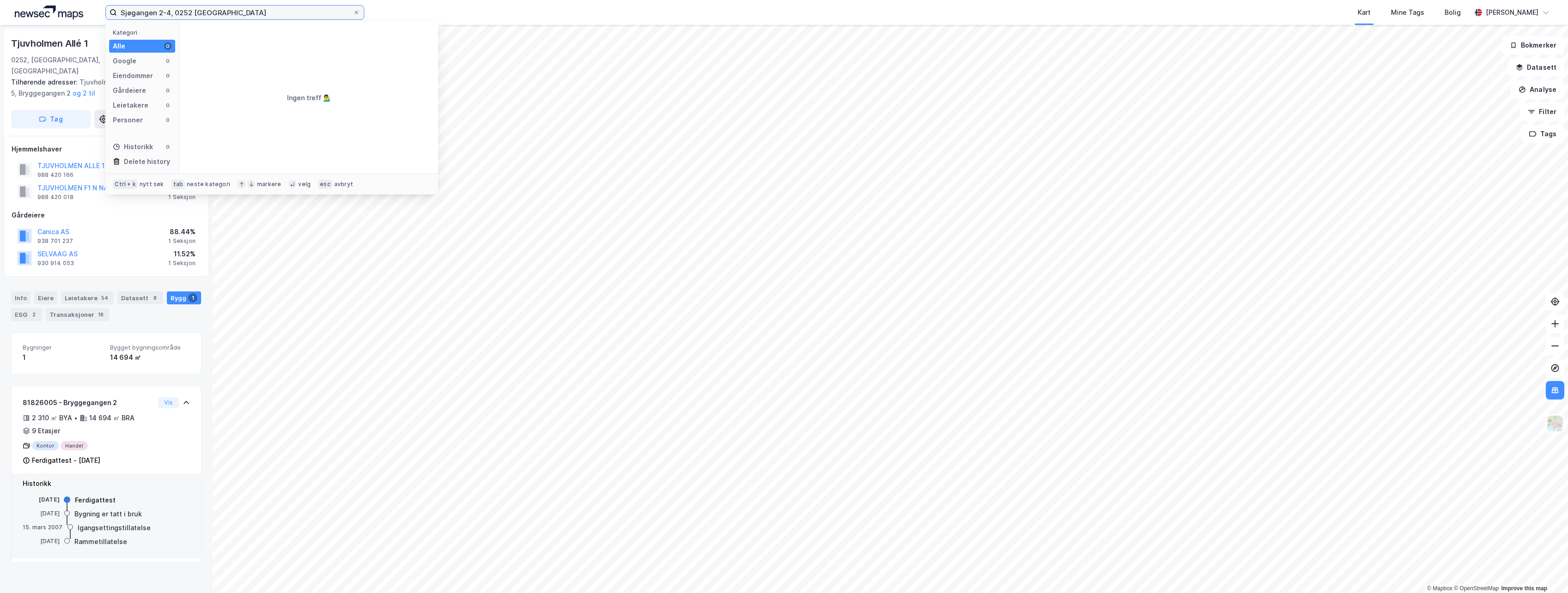
drag, startPoint x: 232, startPoint y: 13, endPoint x: 175, endPoint y: 18, distance: 57.2
click at [175, 18] on input "Sjøgangen 2-4, 0252 [GEOGRAPHIC_DATA]" at bounding box center [234, 12] width 236 height 14
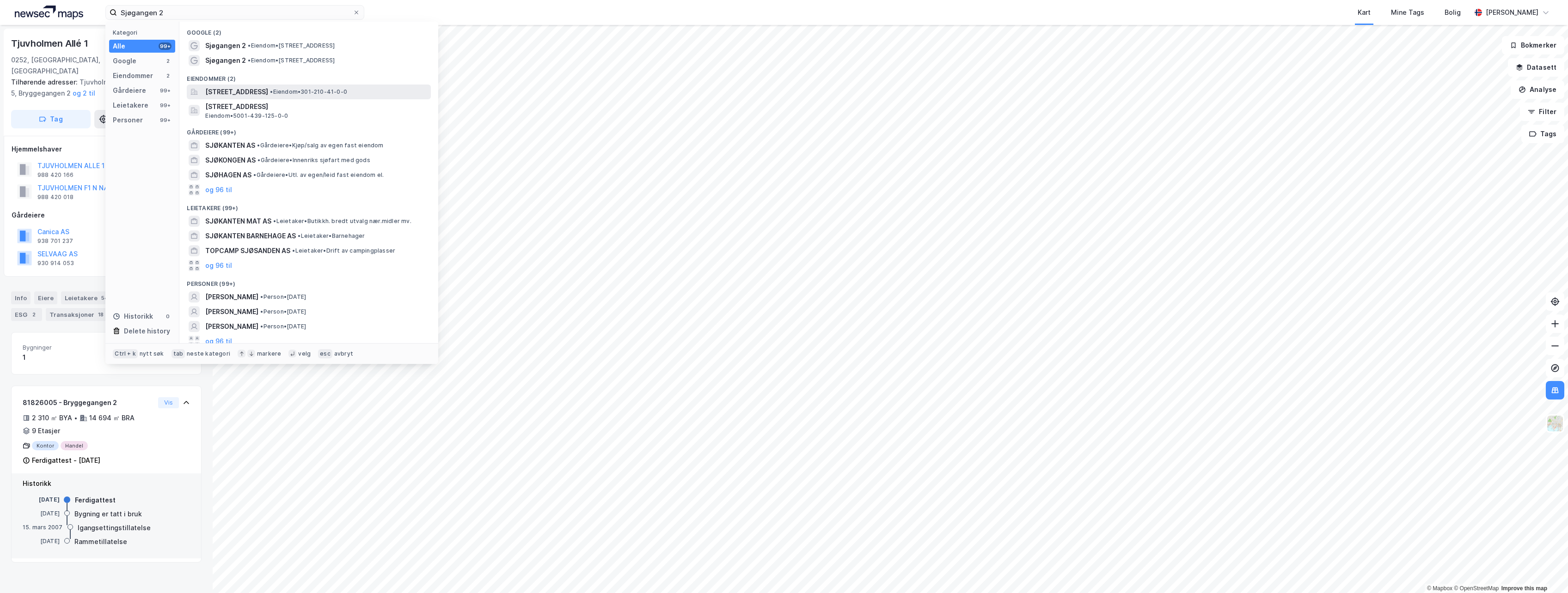
click at [262, 91] on span "[STREET_ADDRESS]" at bounding box center [236, 92] width 63 height 11
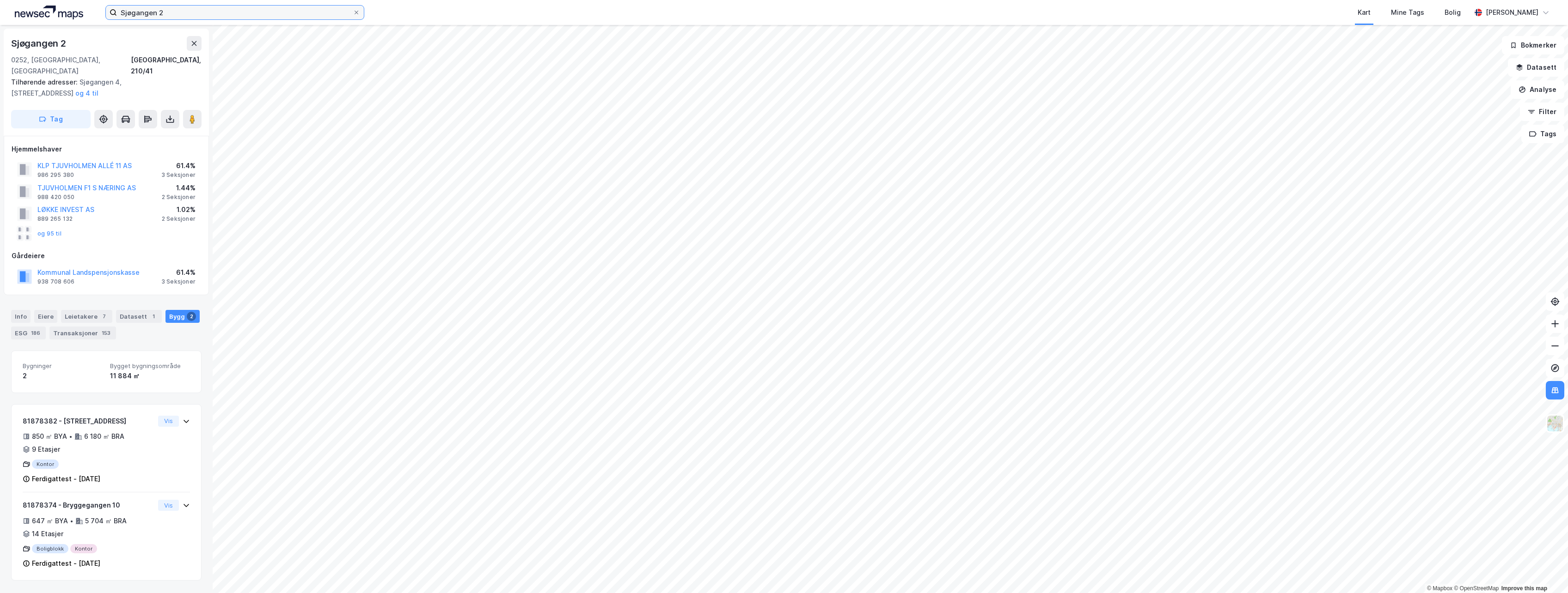
drag, startPoint x: 192, startPoint y: 7, endPoint x: 187, endPoint y: 9, distance: 5.4
click at [191, 7] on input "Sjøgangen 2" at bounding box center [234, 12] width 236 height 14
drag, startPoint x: 13, startPoint y: 40, endPoint x: 66, endPoint y: 45, distance: 53.2
click at [66, 45] on div "Sjøgangen 2" at bounding box center [39, 43] width 57 height 15
copy div "Sjøgangen 2"
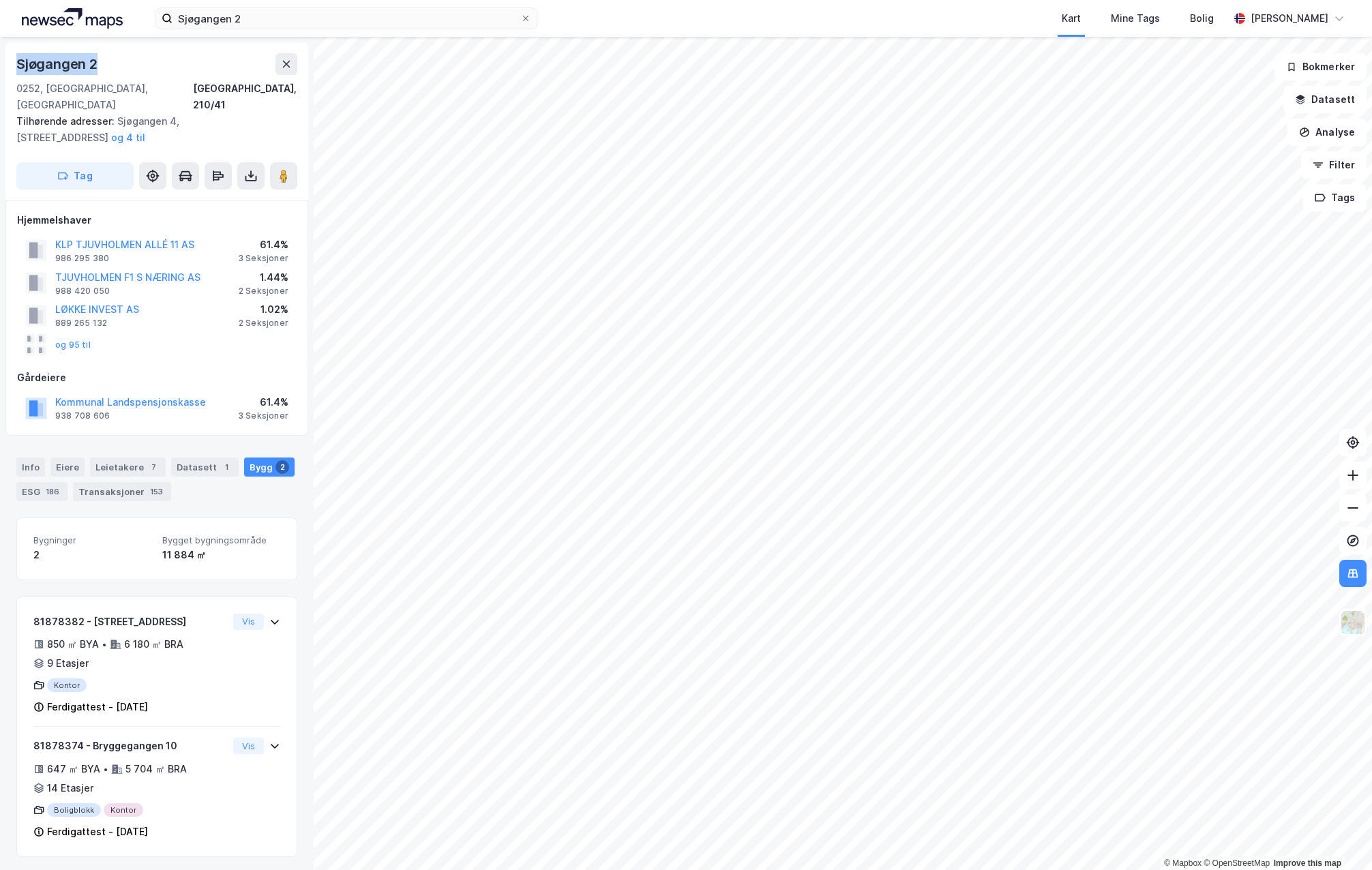
copy div "Sjøgangen 2"
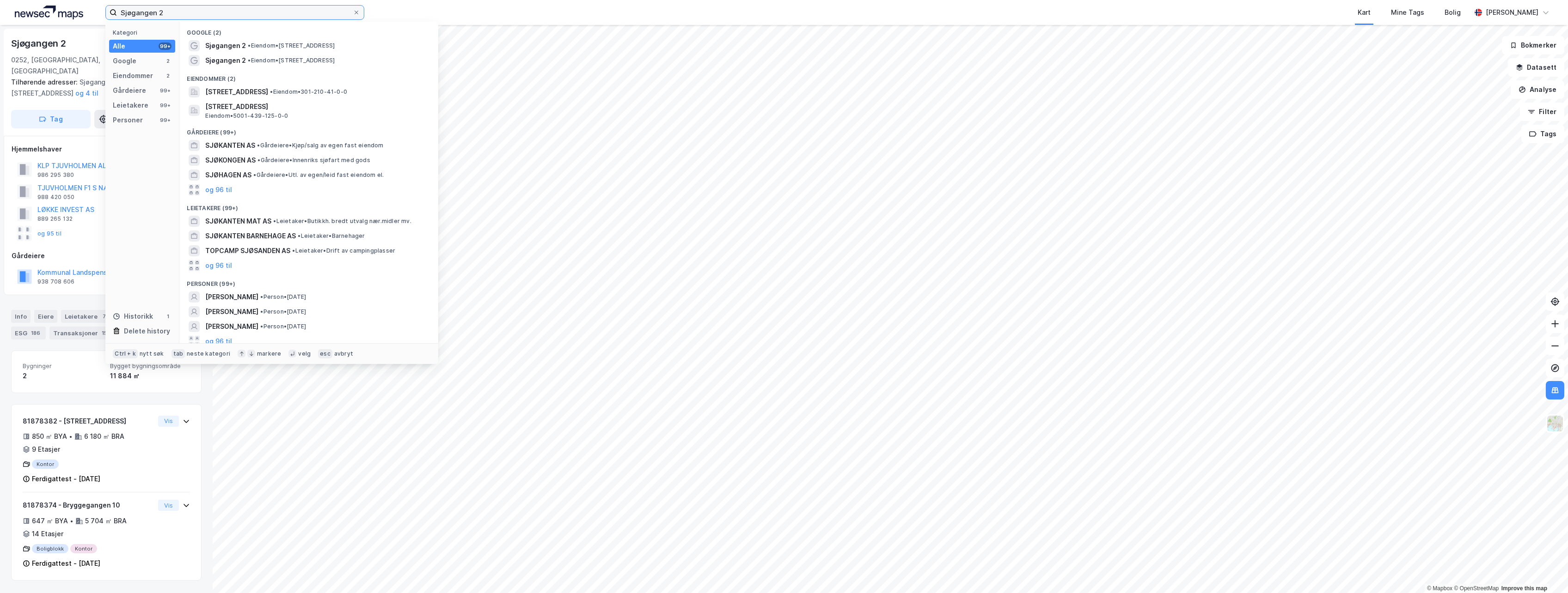
click at [268, 9] on input "Sjøgangen 2" at bounding box center [234, 12] width 236 height 14
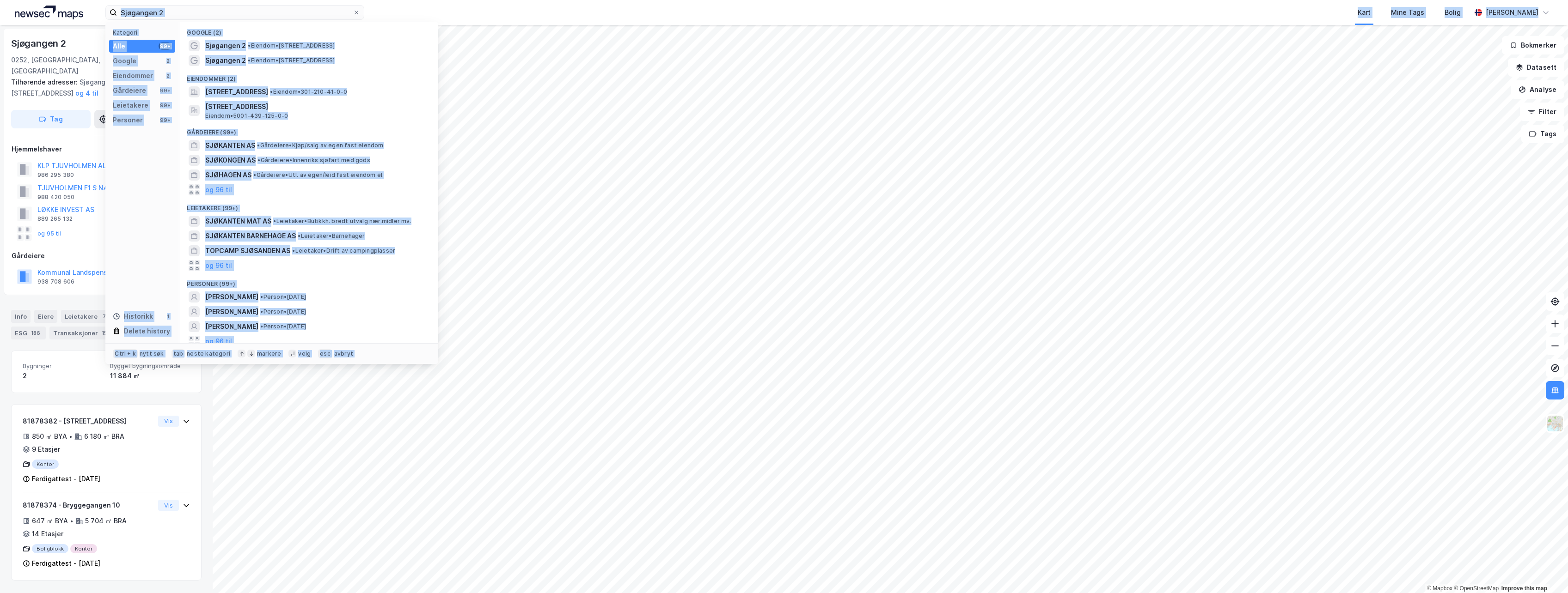
drag, startPoint x: 205, startPoint y: -1, endPoint x: 44, endPoint y: 1, distance: 161.0
click at [44, 1] on div "Sjøgangen 2 Kategori Alle 99+ Google 2 Eiendommer 2 Gårdeiere 99+ Leietakere 99…" at bounding box center [784, 12] width 1568 height 25
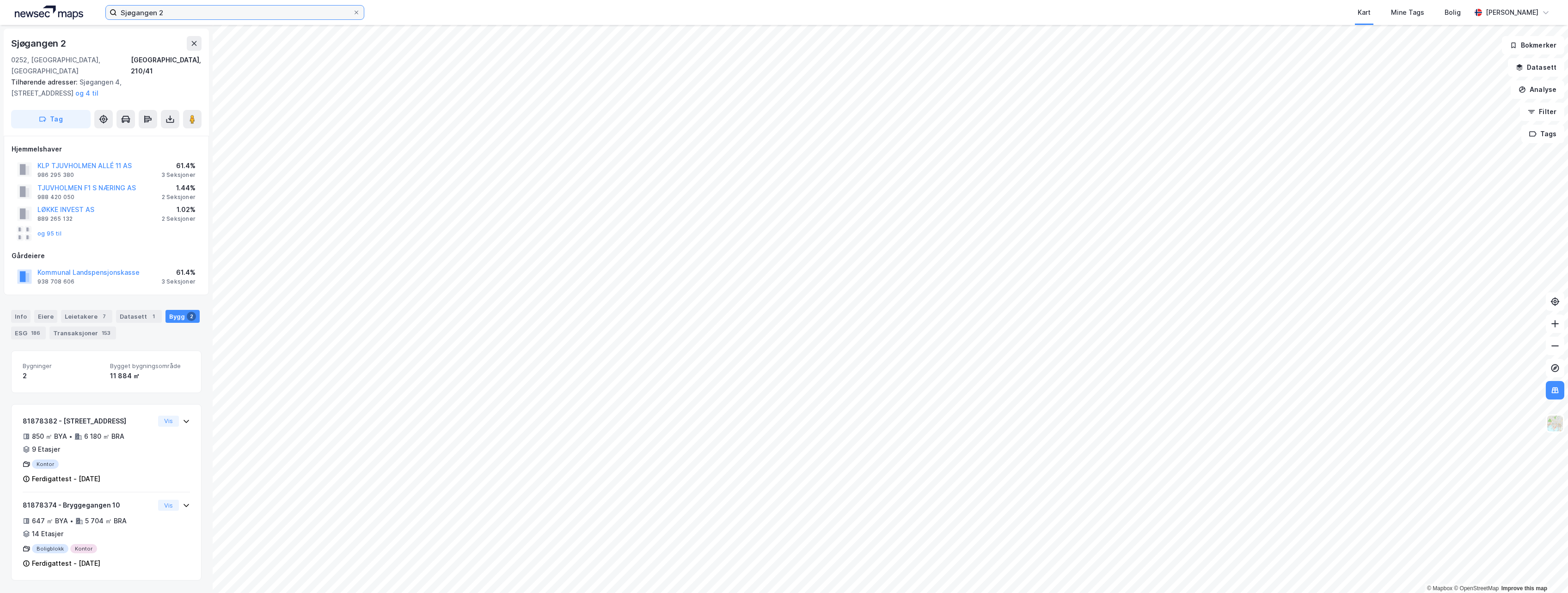
drag, startPoint x: 94, startPoint y: 6, endPoint x: 52, endPoint y: 6, distance: 42.0
click at [52, 6] on div "Sjøgangen 2 Kart Mine Tags Bolig [PERSON_NAME]" at bounding box center [784, 12] width 1568 height 25
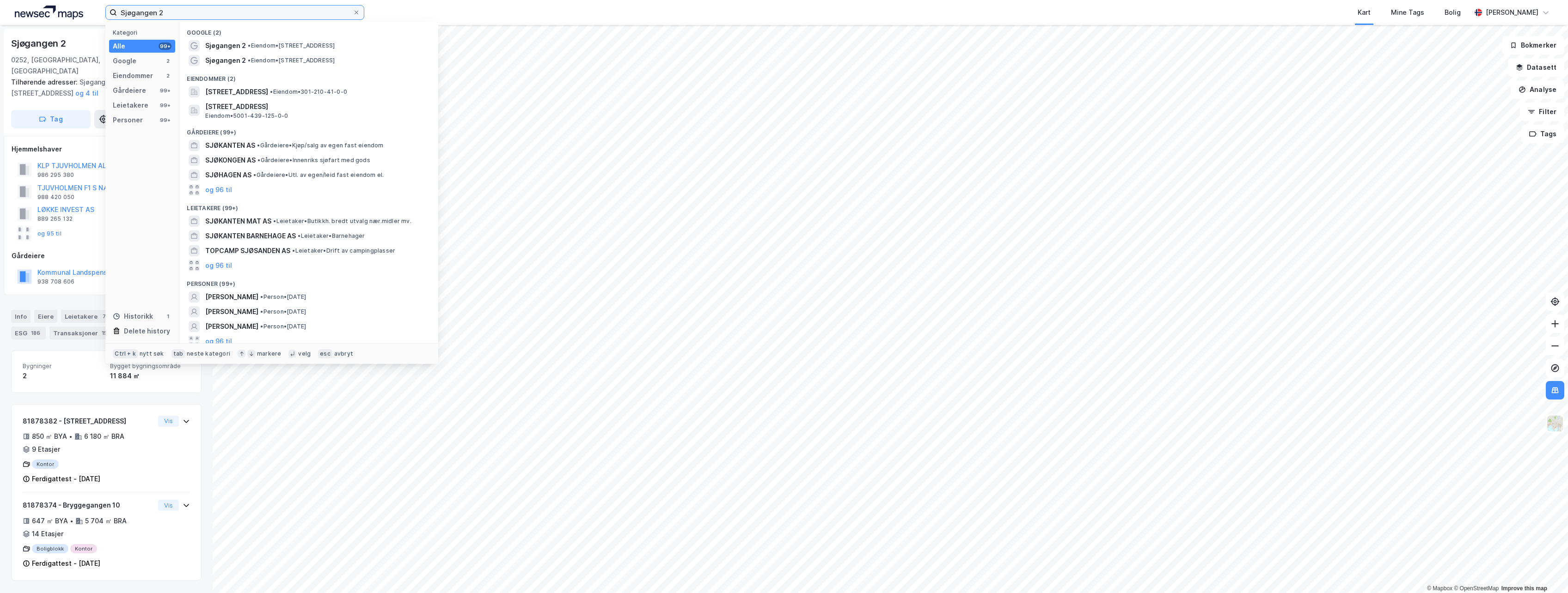
paste input "[STREET_ADDRESS]"
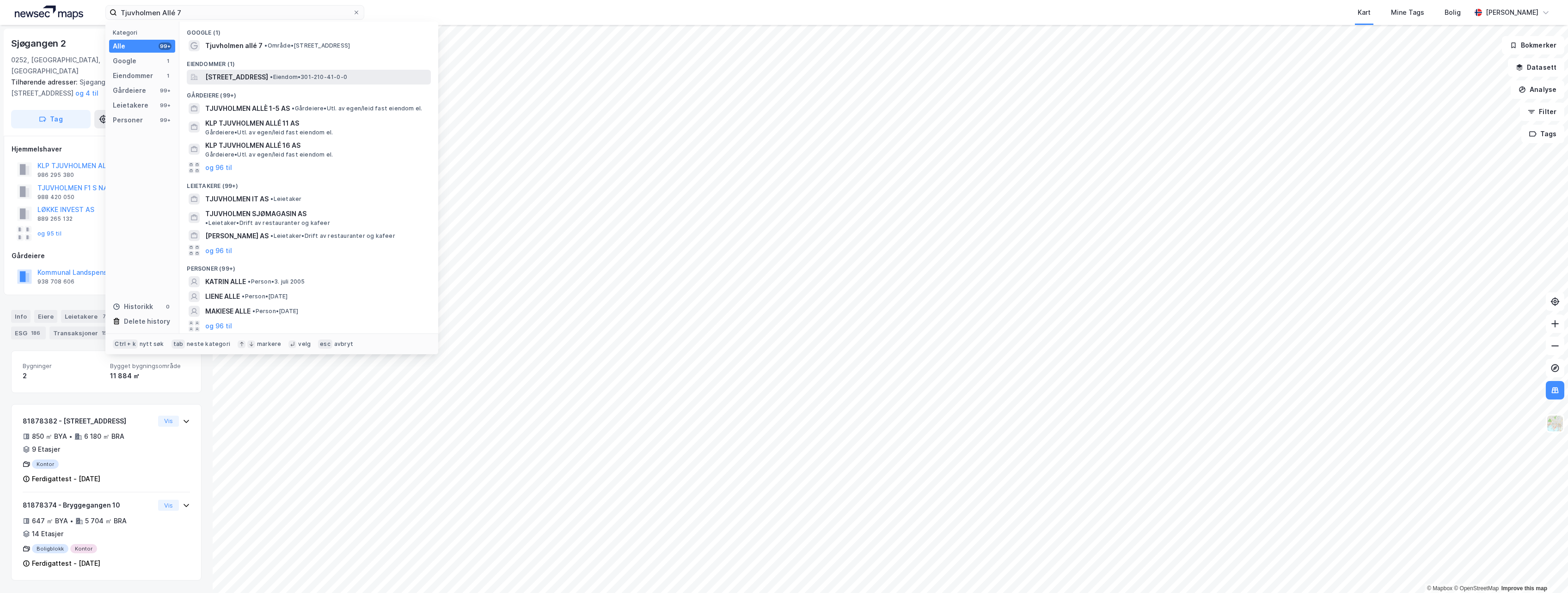
click at [268, 76] on span "[STREET_ADDRESS]" at bounding box center [236, 77] width 63 height 11
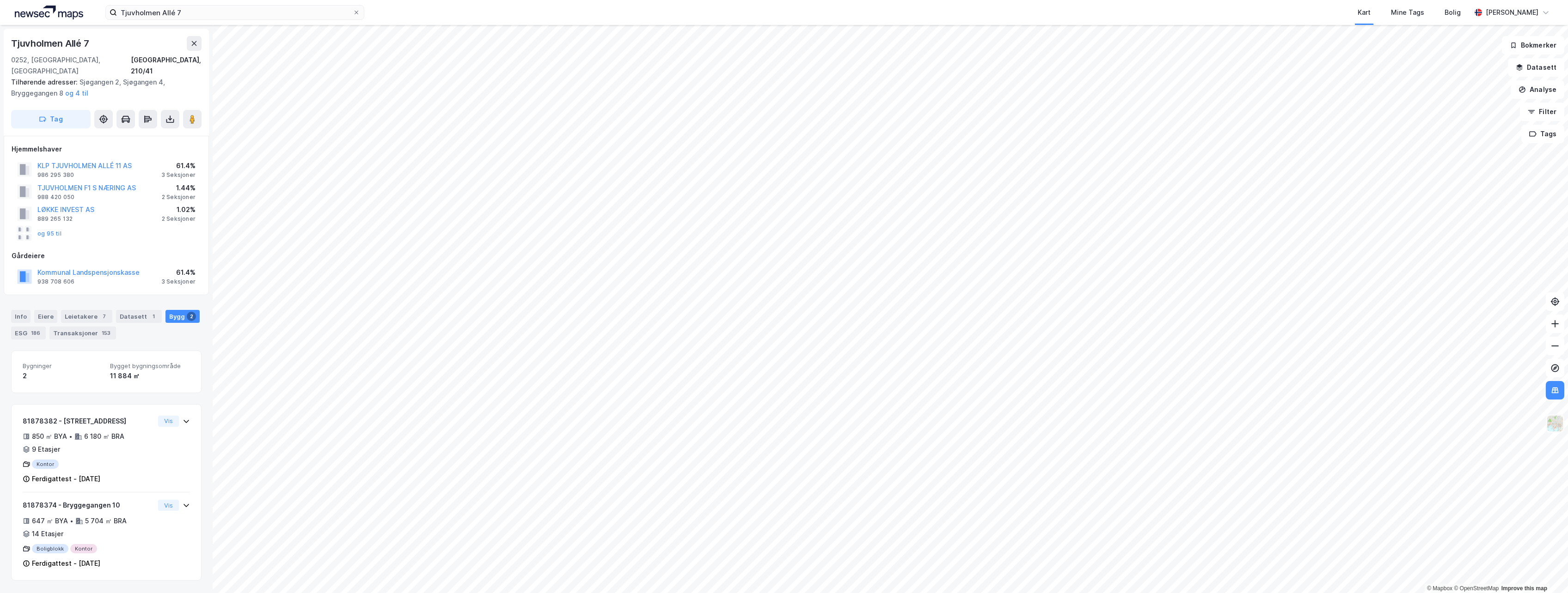
click at [929, 425] on img at bounding box center [1555, 423] width 18 height 18
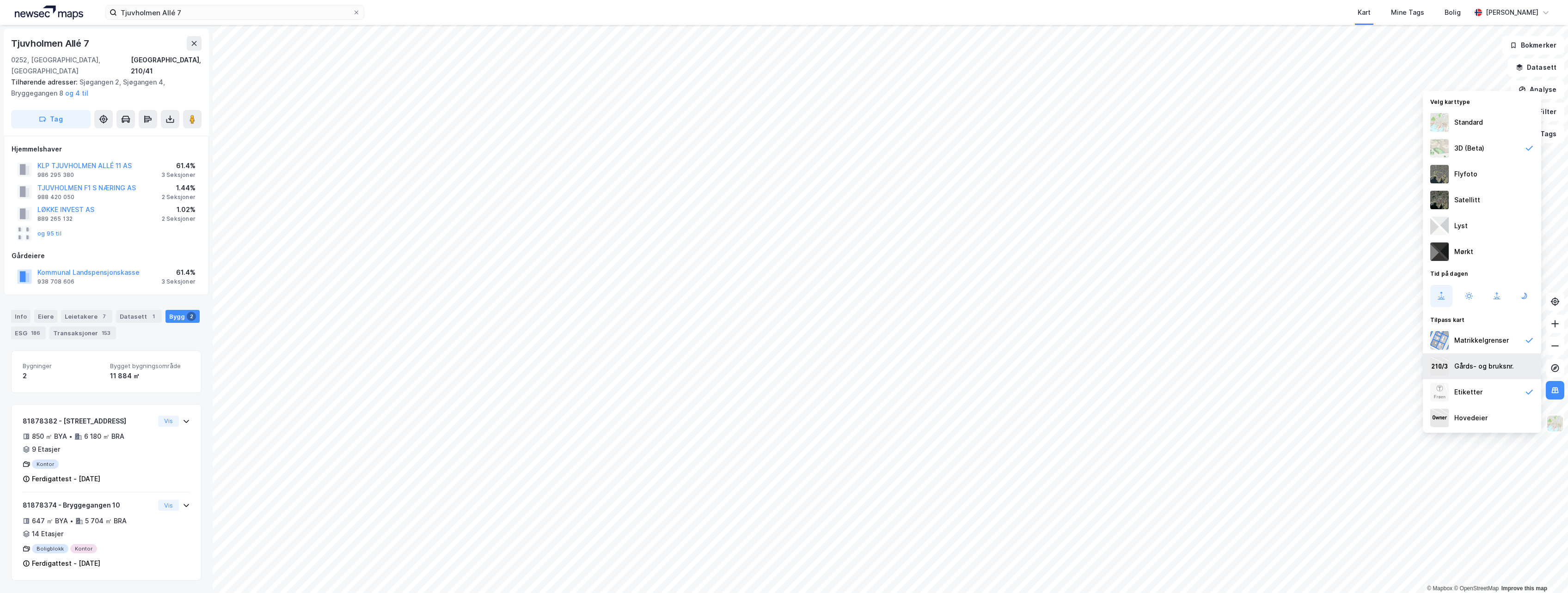
click at [929, 364] on div "Gårds- og bruksnr." at bounding box center [1482, 366] width 118 height 26
click at [929, 372] on div "Gårds- og bruksnr." at bounding box center [1482, 366] width 118 height 26
click at [929, 412] on div "Hovedeier" at bounding box center [1482, 418] width 118 height 26
click at [929, 400] on div "Etiketter" at bounding box center [1482, 392] width 118 height 26
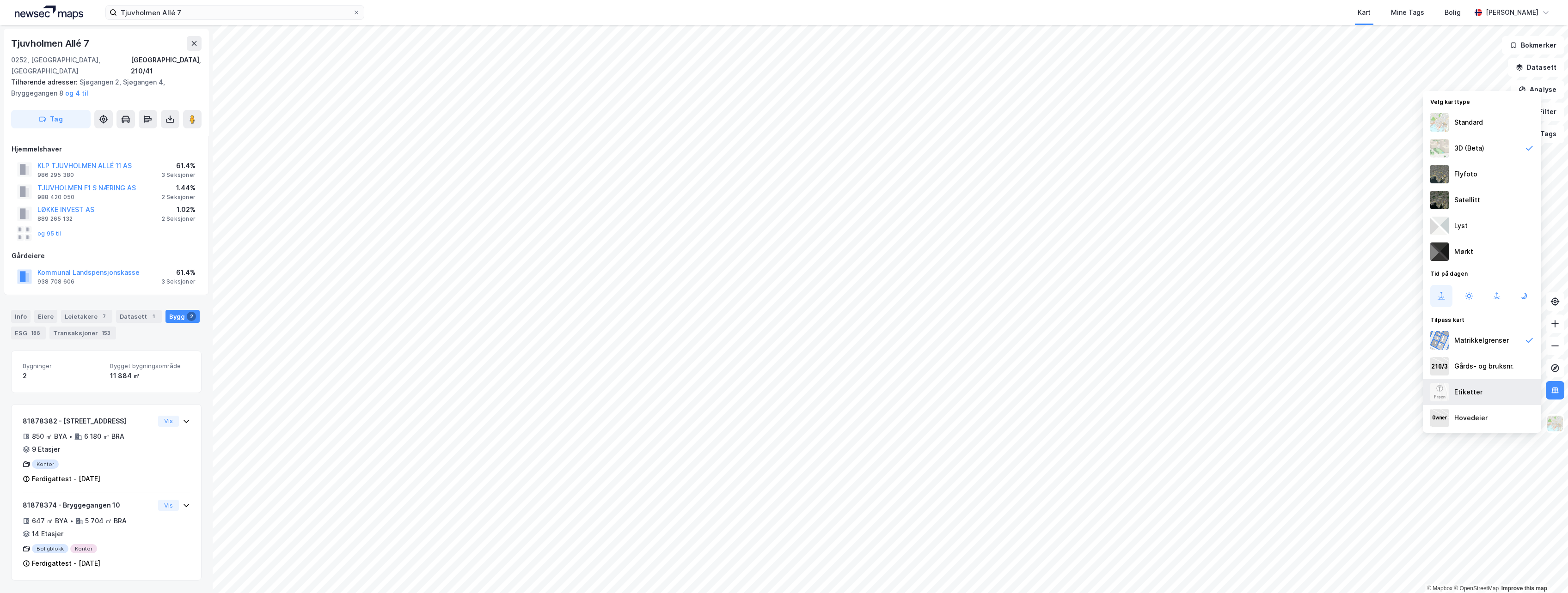
click at [929, 396] on div "Etiketter" at bounding box center [1468, 392] width 28 height 11
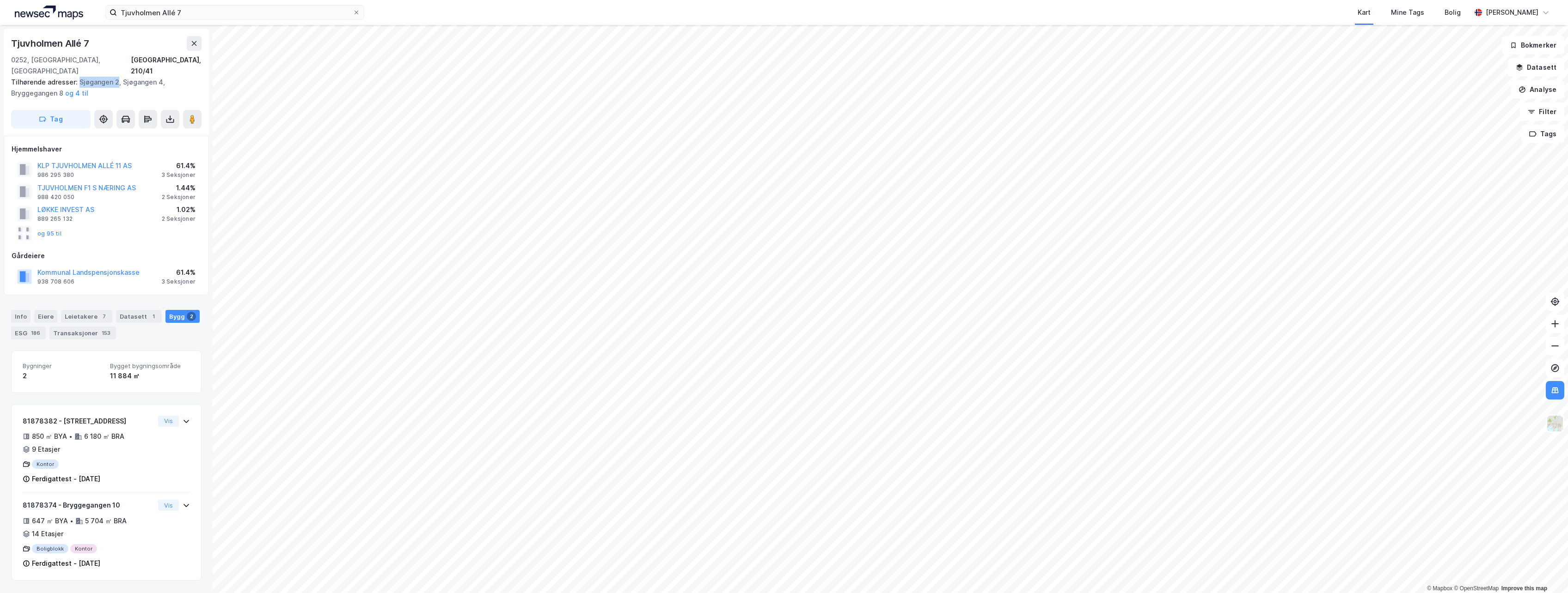
drag, startPoint x: 77, startPoint y: 68, endPoint x: 114, endPoint y: 71, distance: 37.1
click at [114, 77] on div "Tilhørende adresser: [STREET_ADDRESS], Bryggegangen 8 og 4 til" at bounding box center [102, 88] width 183 height 22
copy div "Sjøgangen 2"
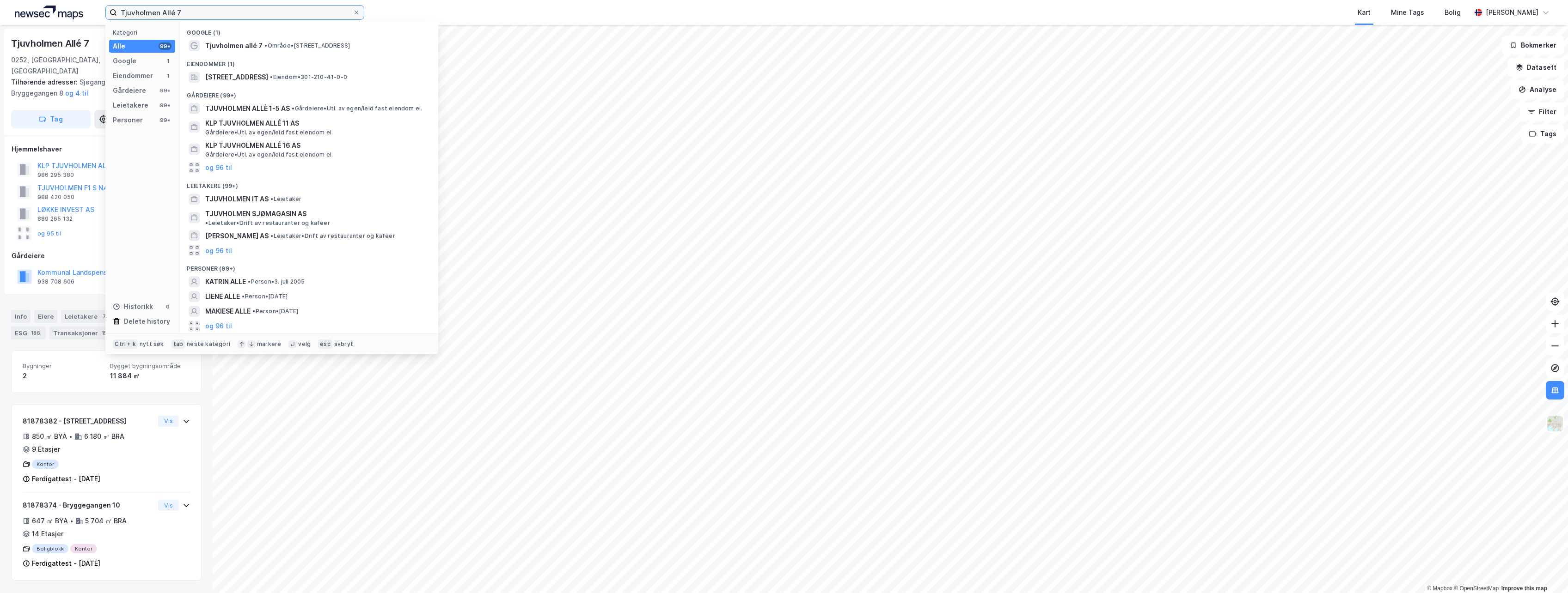
drag, startPoint x: 317, startPoint y: 7, endPoint x: 47, endPoint y: 7, distance: 270.0
click at [47, 7] on div "Tjuvholmen Allé 7 Kategori Alle 99+ Google 1 Eiendommer 1 Gårdeiere 99+ Leietak…" at bounding box center [784, 12] width 1568 height 25
paste input "Sjøgangen 2"
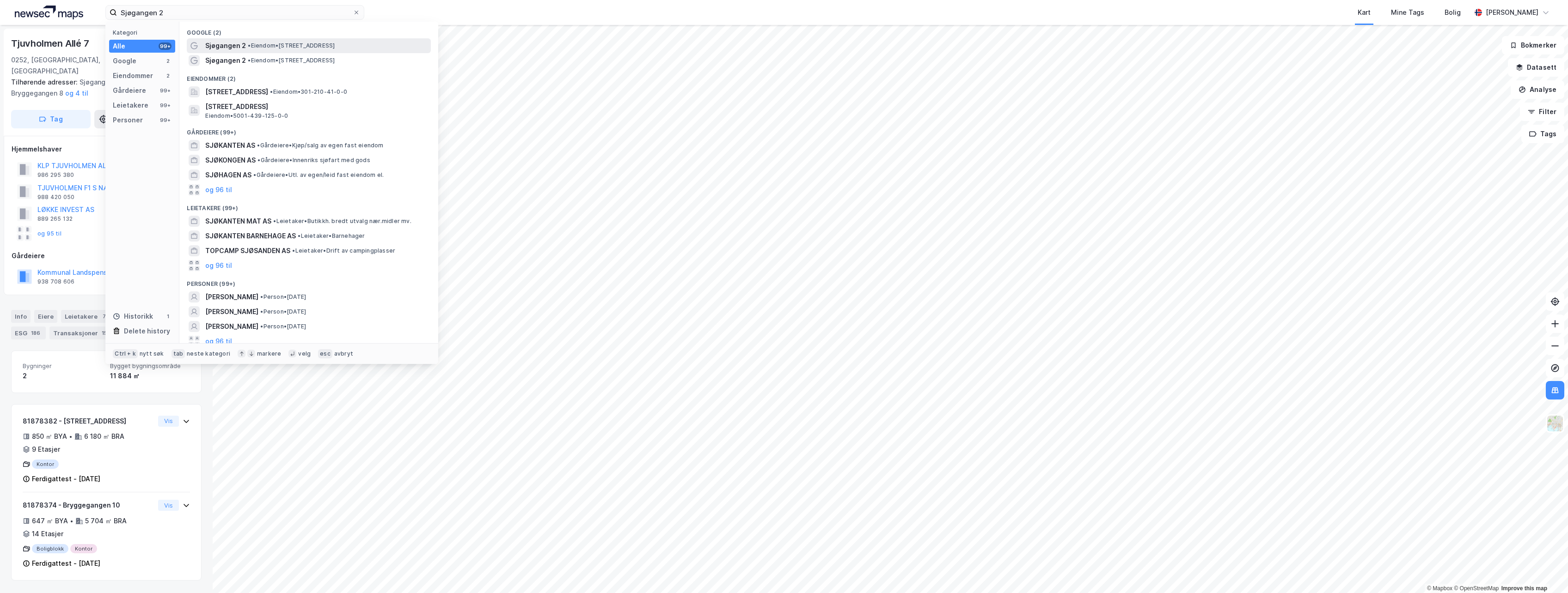
click at [274, 46] on span "• Eiendom • [STREET_ADDRESS]" at bounding box center [291, 46] width 87 height 7
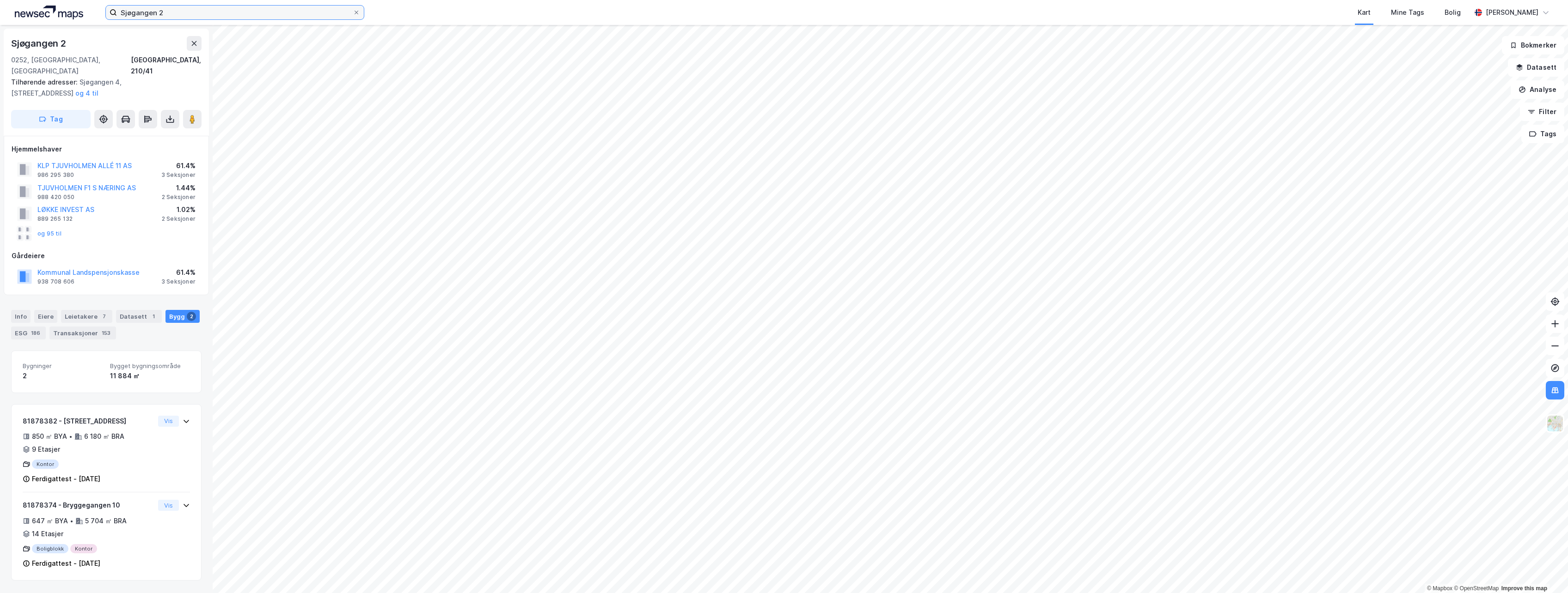
click at [177, 15] on input "Sjøgangen 2" at bounding box center [234, 12] width 236 height 14
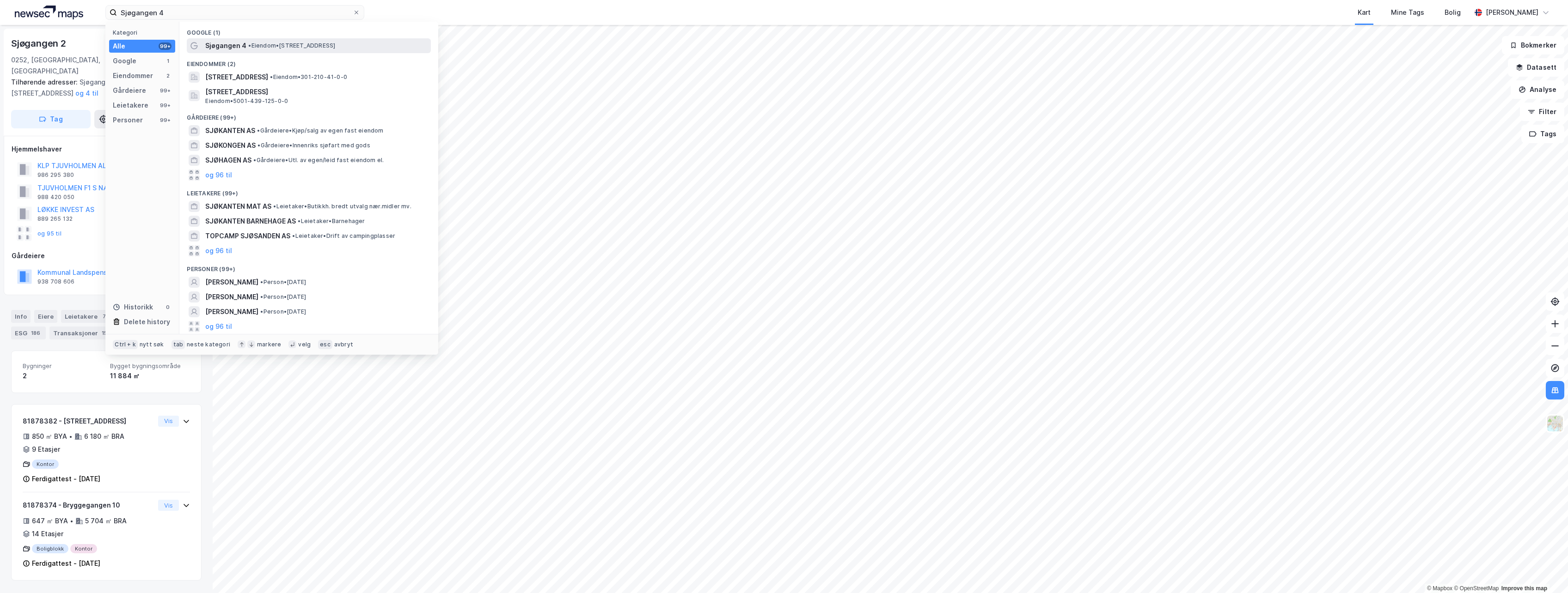
click at [248, 46] on span "•" at bounding box center [250, 45] width 3 height 7
drag, startPoint x: 124, startPoint y: 5, endPoint x: 103, endPoint y: 4, distance: 21.0
click at [103, 4] on div "Sjøgangen 4 Kategori Alle 99+ Google 1 Eiendommer 2 Gårdeiere 99+ Leietakere 99…" at bounding box center [784, 12] width 1568 height 25
paste input "2"
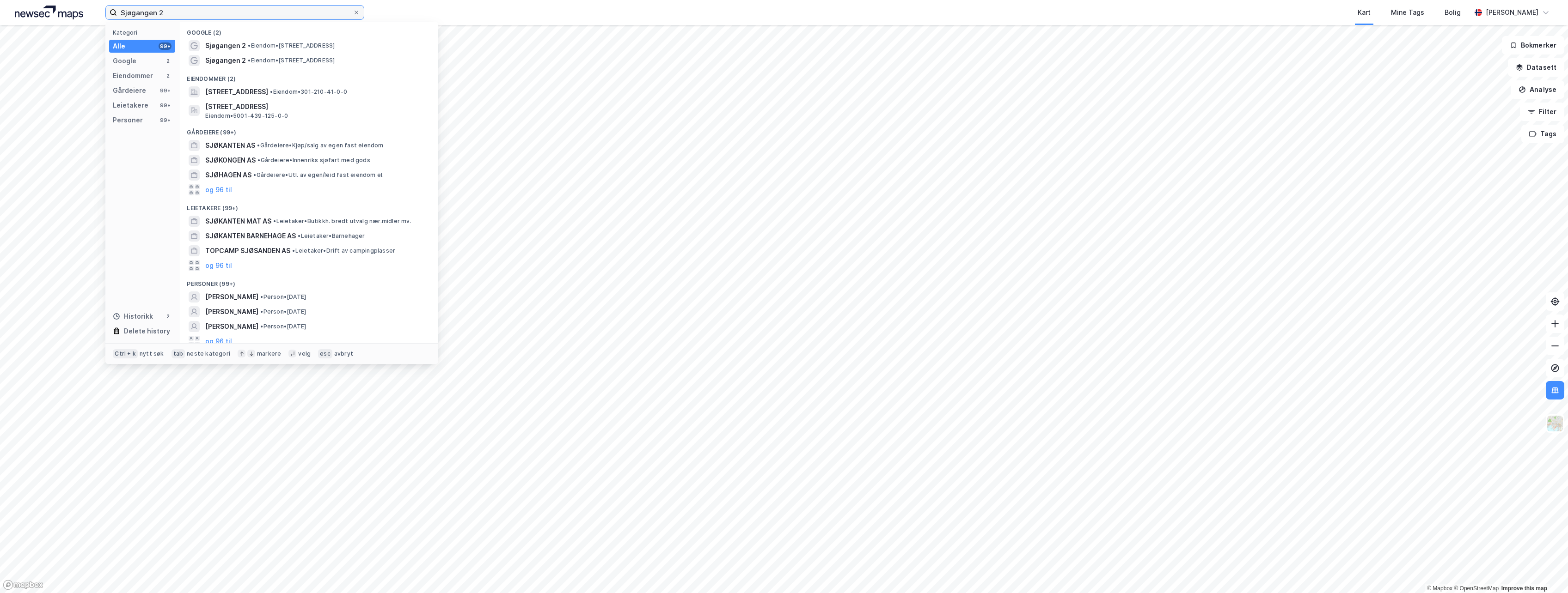
drag, startPoint x: 172, startPoint y: 6, endPoint x: 166, endPoint y: 7, distance: 6.1
click at [166, 7] on input "Sjøgangen 2" at bounding box center [234, 12] width 236 height 14
drag, startPoint x: 84, startPoint y: 13, endPoint x: 5, endPoint y: 21, distance: 79.4
click at [5, 20] on div "Sjøgangen 2 Kategori Alle 99+ Google 2 Eiendommer 2 Gårdeiere 99+ Leietakere 99…" at bounding box center [784, 12] width 1568 height 25
paste input "Tjuvholmen Allé 7"
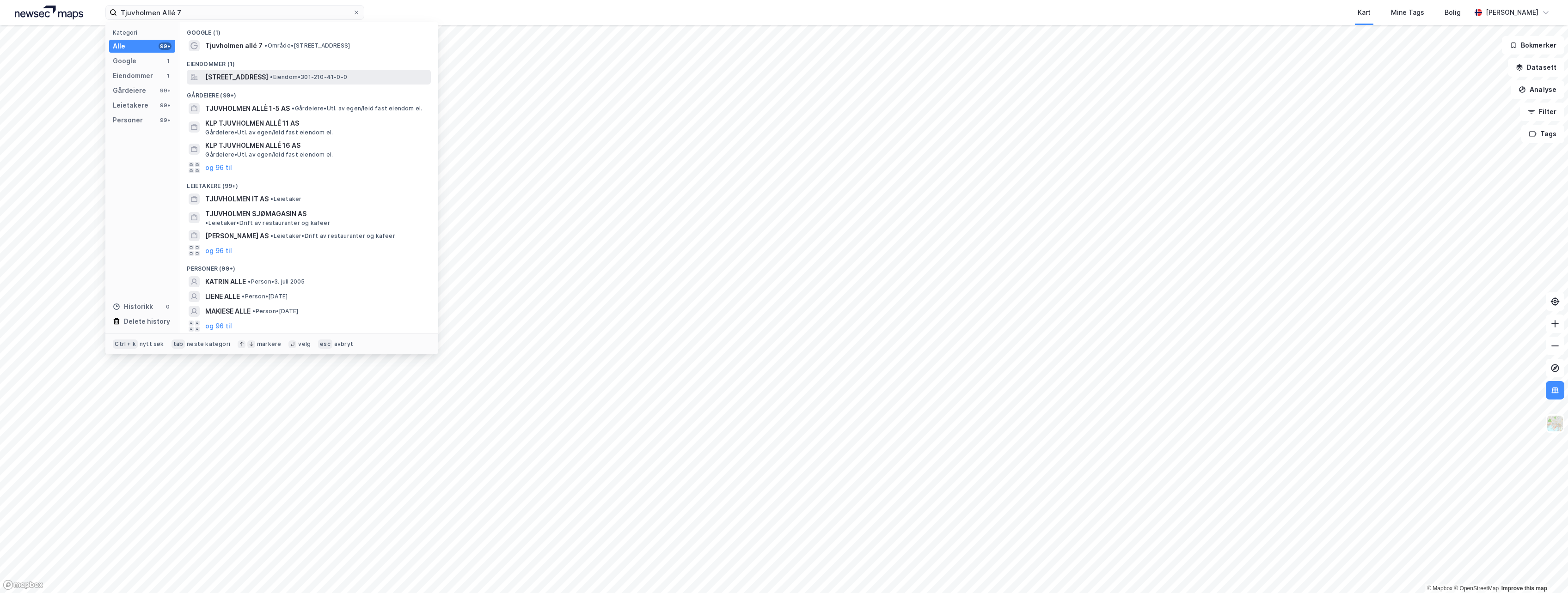
click at [257, 72] on span "[STREET_ADDRESS]" at bounding box center [236, 77] width 63 height 11
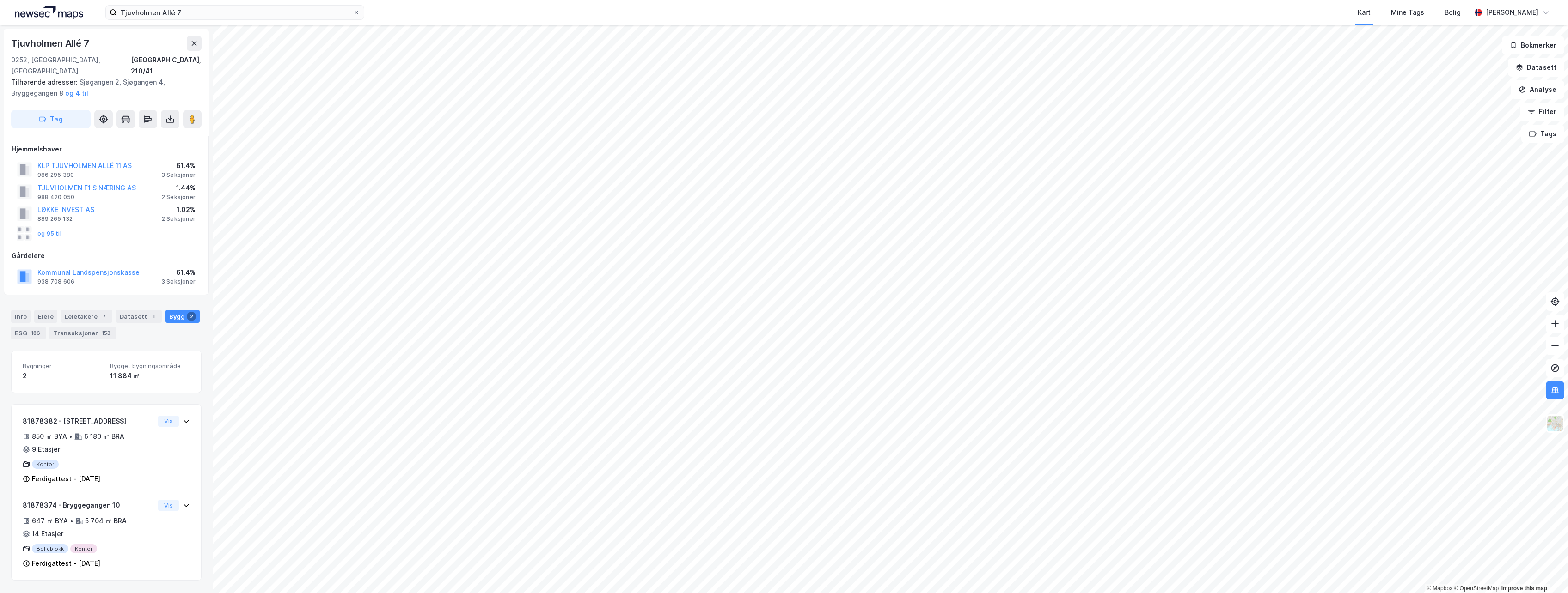
click at [63, 53] on div "[STREET_ADDRESS]" at bounding box center [106, 56] width 191 height 41
click at [68, 44] on div "Tjuvholmen Allé 7" at bounding box center [51, 43] width 80 height 15
click at [253, 6] on input "Tjuvholmen Allé 7" at bounding box center [234, 12] width 236 height 14
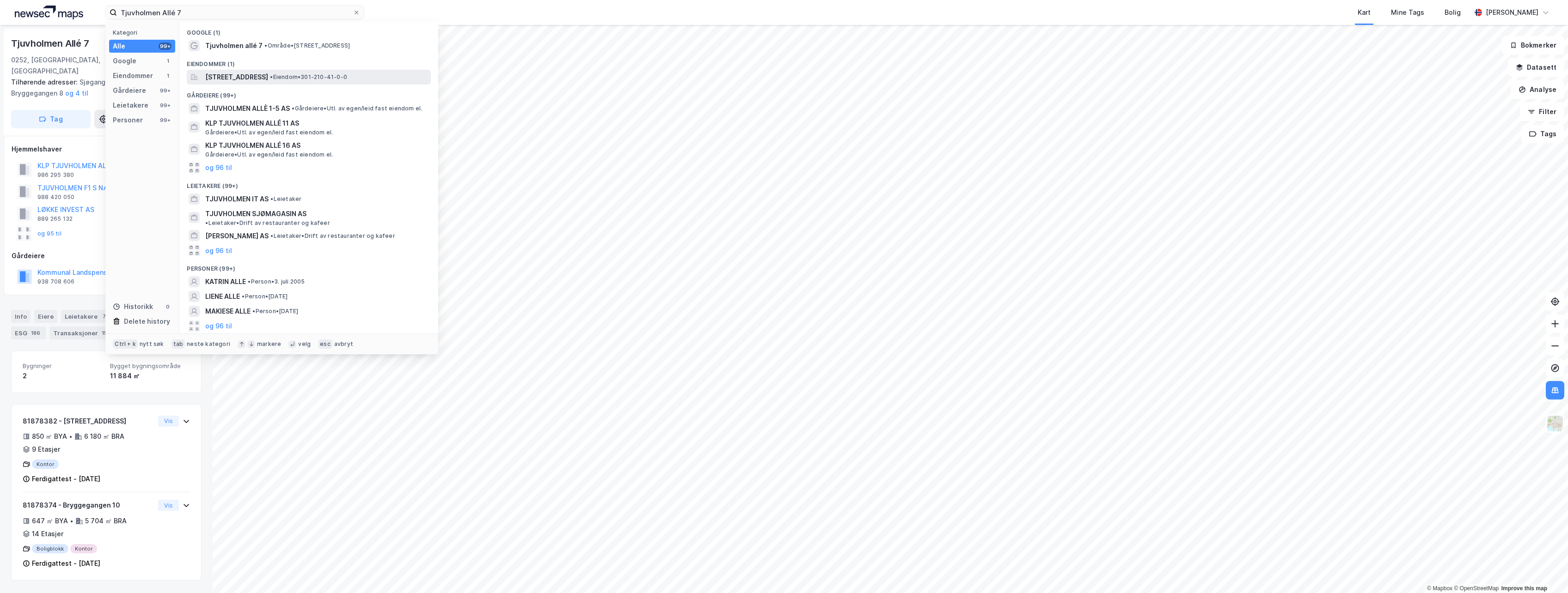
drag, startPoint x: 241, startPoint y: 43, endPoint x: 320, endPoint y: 76, distance: 85.6
click at [320, 76] on div "Google (1) Tjuvholmen allé 7 • Område • [STREET_ADDRESS] Eiendommer (1) [STREET…" at bounding box center [309, 178] width 259 height 312
click at [347, 78] on span "• Eiendom • 301-210-41-0-0" at bounding box center [309, 77] width 77 height 7
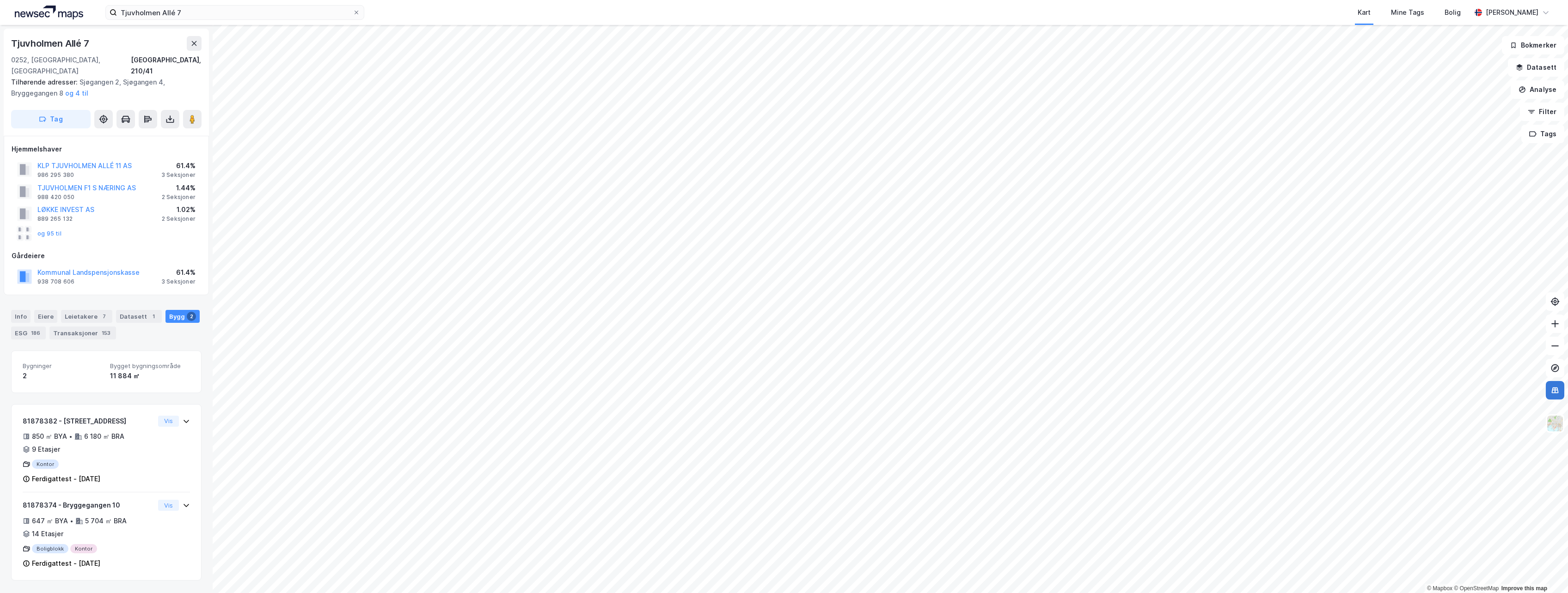
click at [929, 393] on button at bounding box center [1555, 390] width 18 height 18
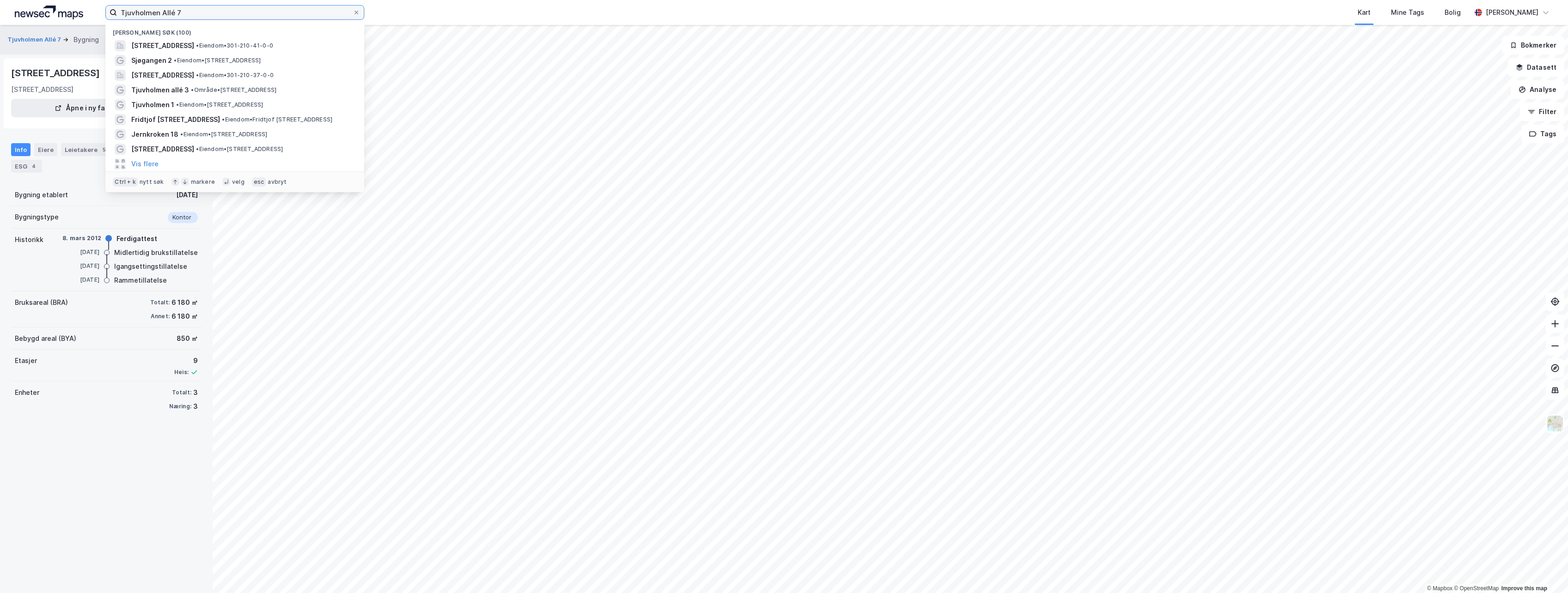
click at [242, 15] on input "Tjuvholmen Allé 7" at bounding box center [234, 12] width 236 height 14
drag, startPoint x: 233, startPoint y: 46, endPoint x: 231, endPoint y: 32, distance: 14.1
click at [229, 35] on div "Nylige søk (100) [STREET_ADDRESS] • Eiendom • 301-210-41-0-0 Sjøgangen 2 • Eien…" at bounding box center [234, 107] width 259 height 170
click at [194, 41] on span "[STREET_ADDRESS]" at bounding box center [163, 46] width 63 height 11
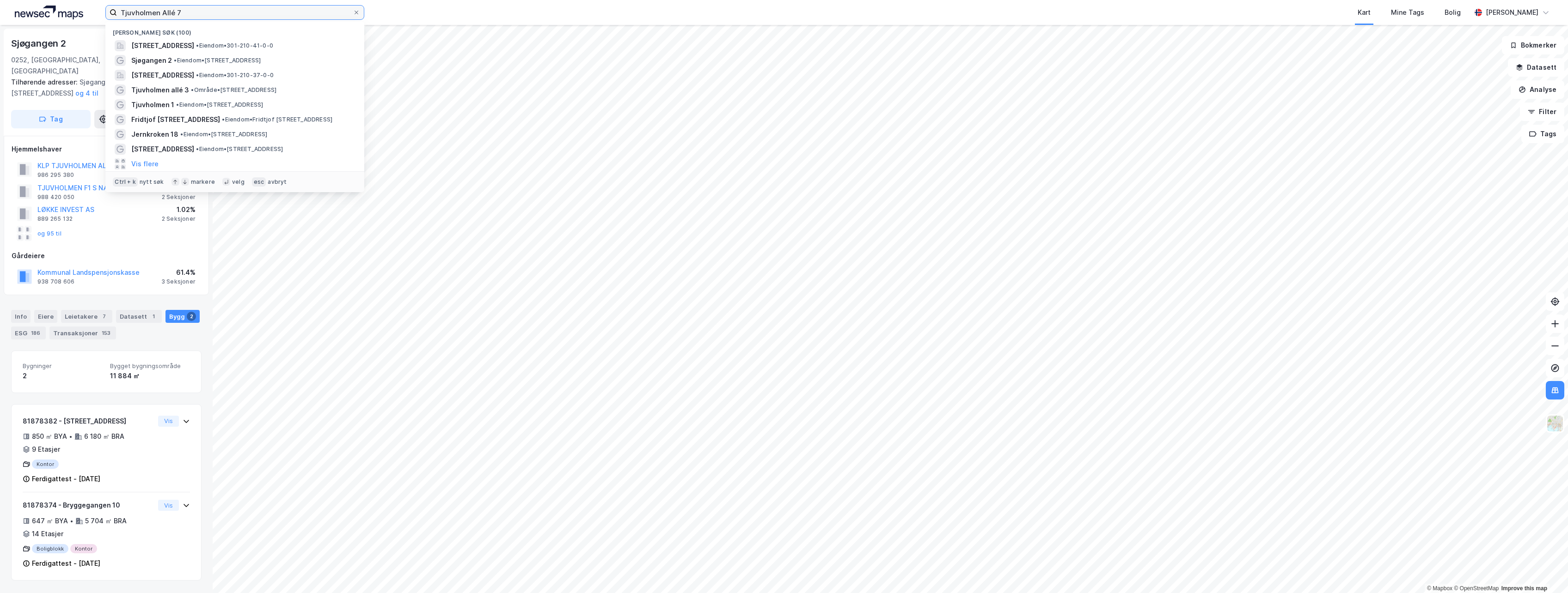
drag, startPoint x: 229, startPoint y: 11, endPoint x: 15, endPoint y: 18, distance: 214.1
click at [15, 18] on div "[STREET_ADDRESS] • Eiendom • 301-210-41-0-0 Sjøgangen 2 • Eiendom • [STREET_ADD…" at bounding box center [784, 12] width 1568 height 25
paste input "Kanalen 1, 3, 5 - 0252 [GEOGRAPHIC_DATA]"
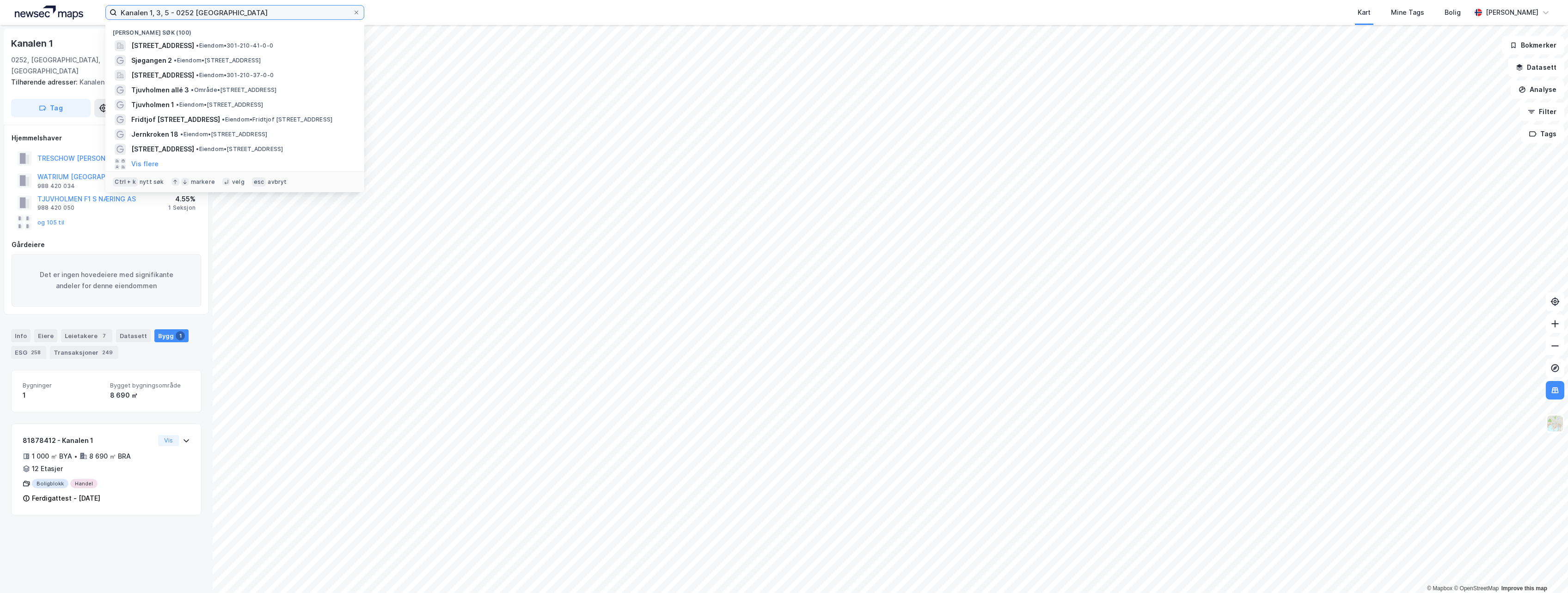
drag, startPoint x: 281, startPoint y: 15, endPoint x: -88, endPoint y: 308, distance: 471.2
click at [0, 308] on html "Kanalen 1, 3, 5 - 0252 Oslo Nylige søk (100) Sjøgangen 2, 0252, [GEOGRAPHIC_DAT…" at bounding box center [784, 296] width 1568 height 593
paste input "Tjuvholmen Allé 2"
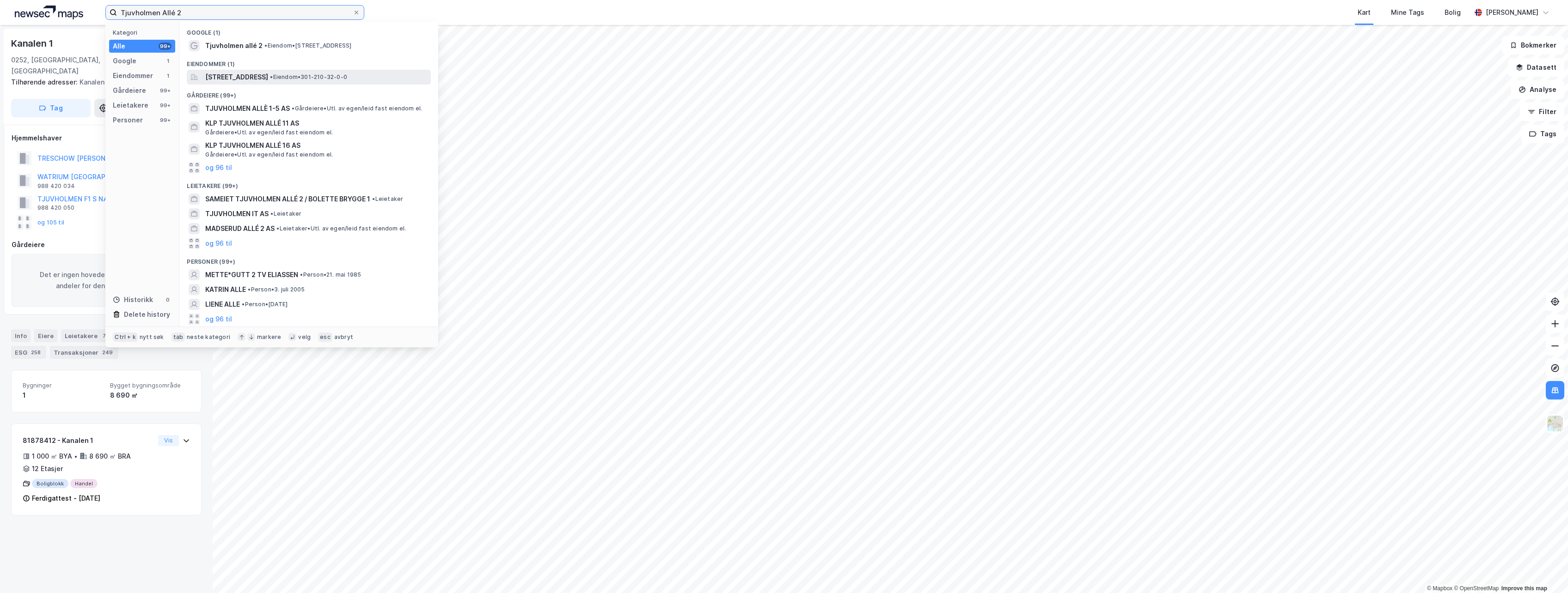
type input "Tjuvholmen Allé 2"
click at [268, 73] on span "[STREET_ADDRESS]" at bounding box center [236, 77] width 63 height 11
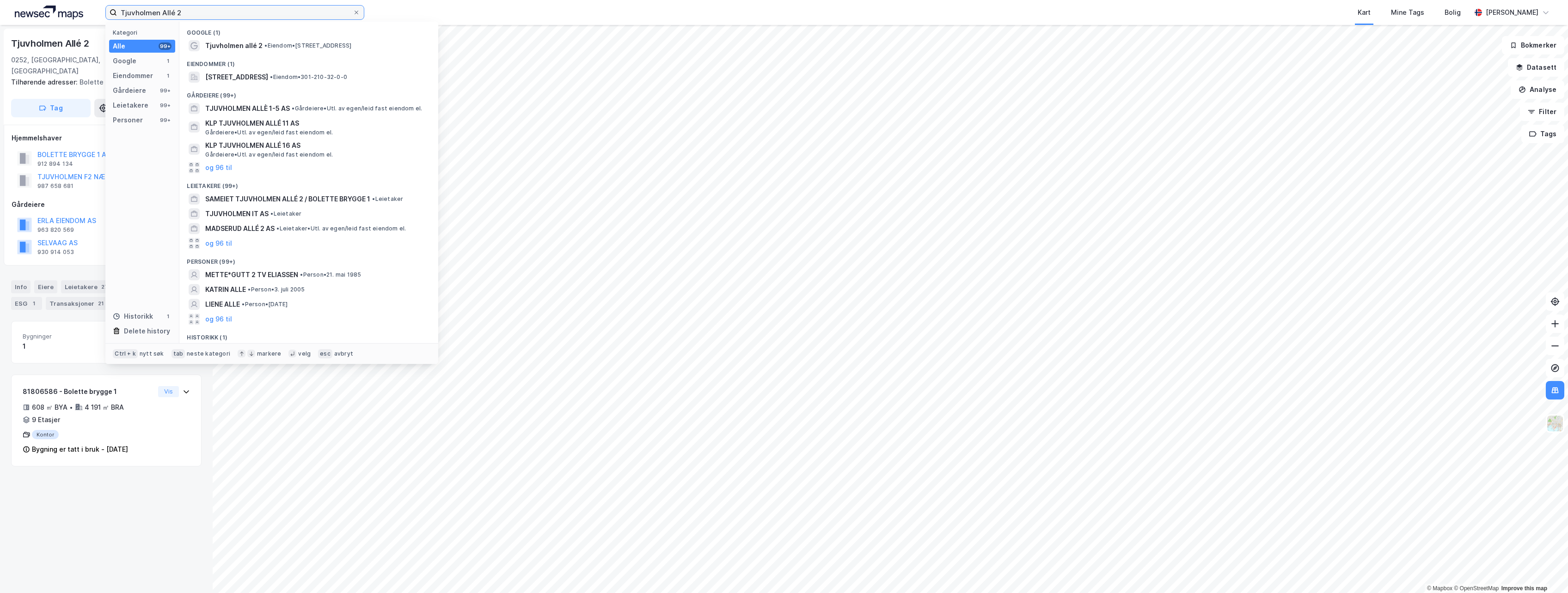
click at [218, 9] on input "Tjuvholmen Allé 2" at bounding box center [234, 12] width 236 height 14
click at [259, 43] on span "Tjuvholmen allé 2" at bounding box center [234, 46] width 57 height 11
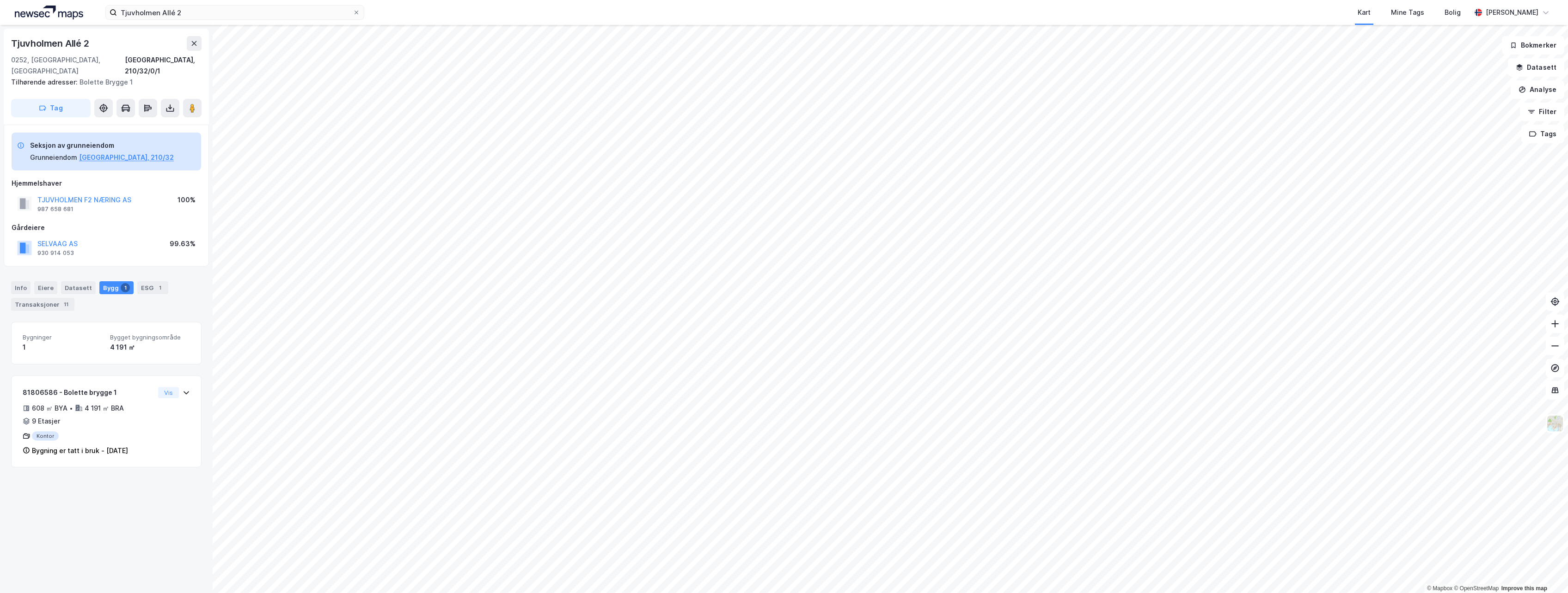
click at [150, 46] on div "Tjuvholmen Allé 2" at bounding box center [106, 43] width 191 height 15
click at [74, 77] on div "Tilhørende adresser: Bolette Brygge 1" at bounding box center [102, 82] width 183 height 11
click at [99, 77] on div "Tilhørende adresser: Bolette Brygge 1" at bounding box center [102, 82] width 183 height 11
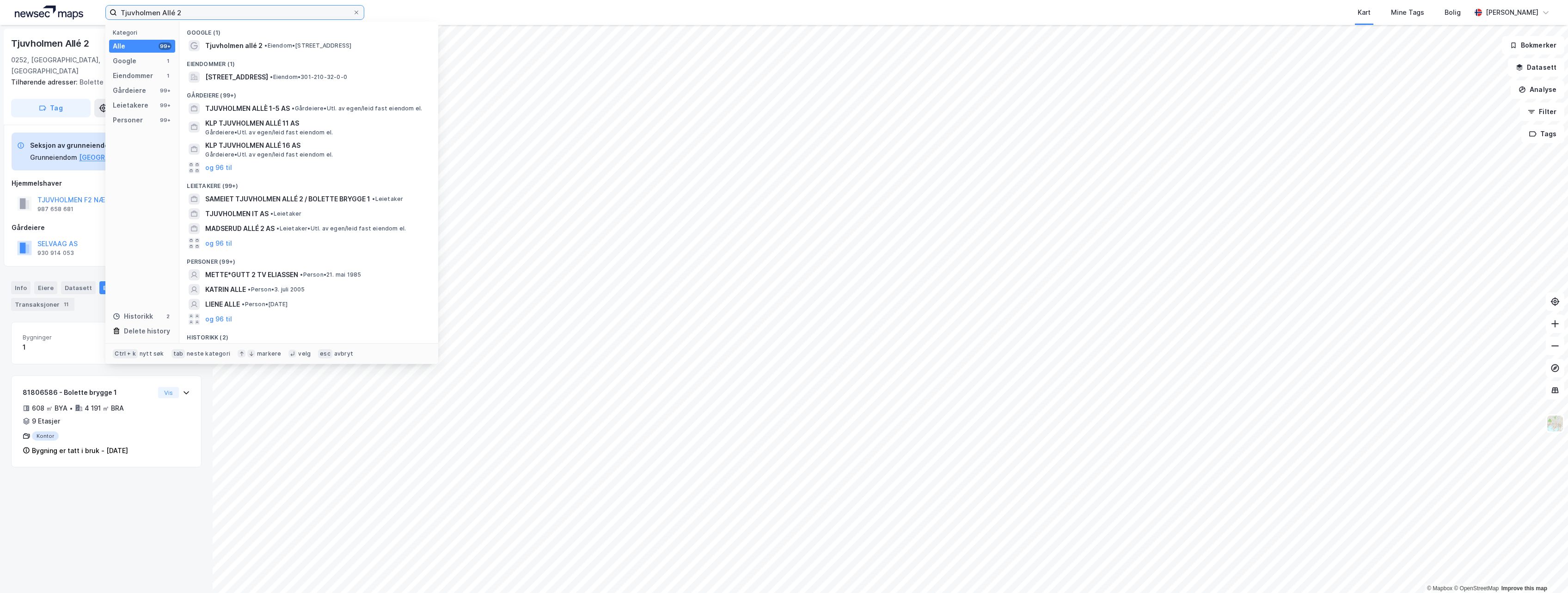
click at [201, 13] on input "Tjuvholmen Allé 2" at bounding box center [234, 12] width 236 height 14
click at [232, 79] on span "[STREET_ADDRESS]" at bounding box center [236, 77] width 63 height 11
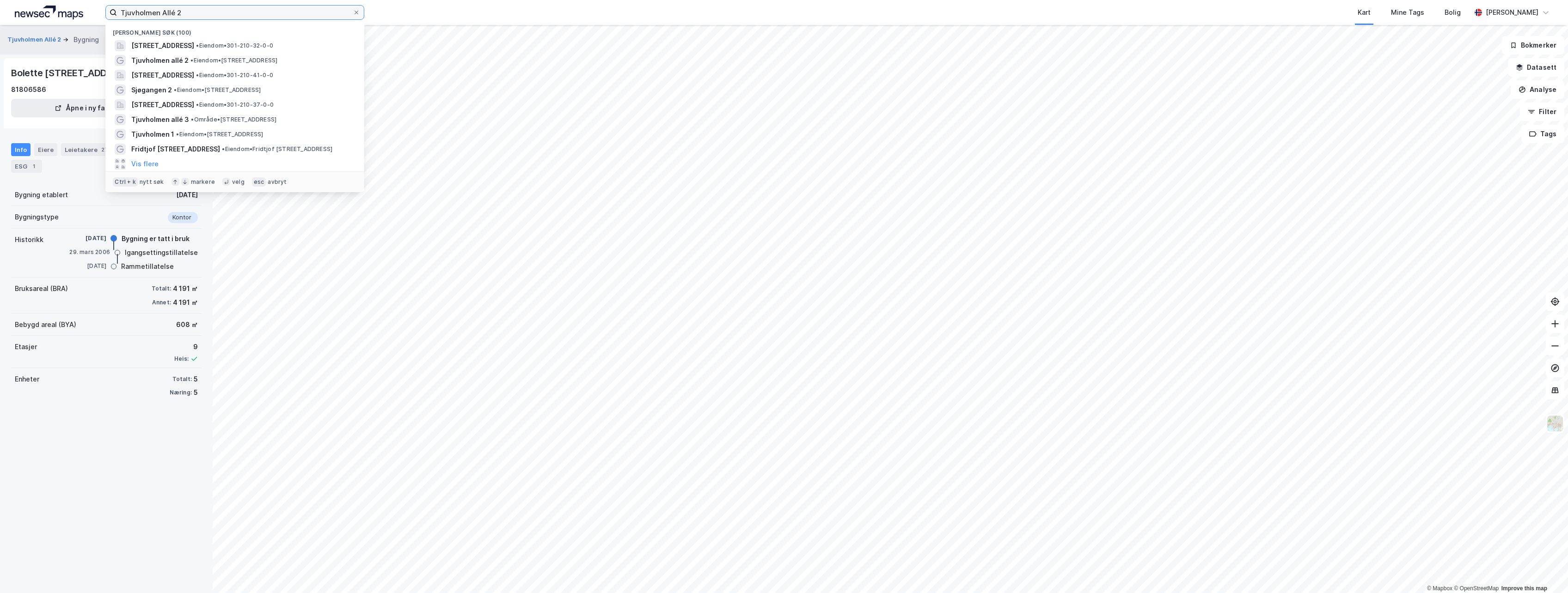
click at [198, 7] on input "Tjuvholmen Allé 2" at bounding box center [234, 12] width 236 height 14
drag, startPoint x: 119, startPoint y: 12, endPoint x: 99, endPoint y: 13, distance: 20.0
click at [99, 13] on div "Tjuvholmen Allé 2 Nylige søk (100) [STREET_ADDRESS] • Eiendom • 301-210-32-0-0 …" at bounding box center [784, 12] width 1568 height 25
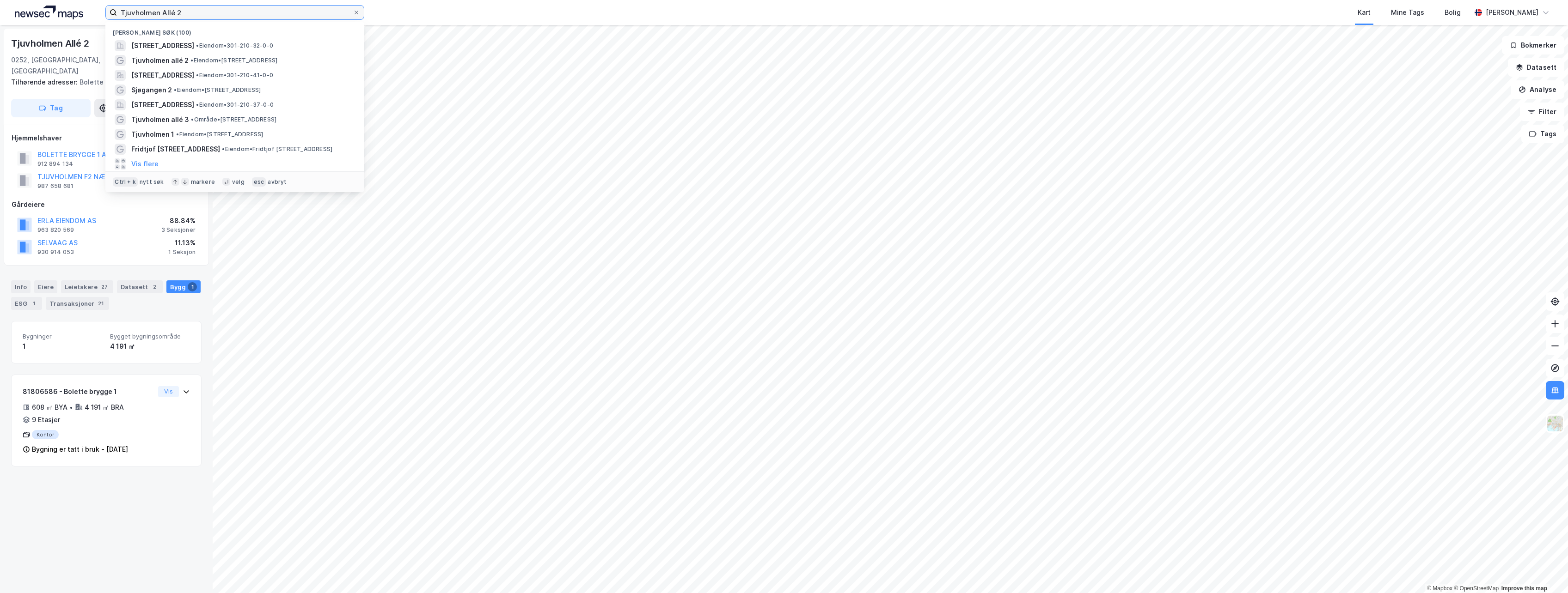
drag, startPoint x: 210, startPoint y: 10, endPoint x: 29, endPoint y: 13, distance: 181.0
click at [29, 13] on div "Tjuvholmen Allé 2 Nylige søk (100) [STREET_ADDRESS] • Eiendom • 301-210-32-0-0 …" at bounding box center [784, 12] width 1568 height 25
click at [187, 10] on input "Tjuvholmen Allé 2" at bounding box center [234, 12] width 236 height 14
click at [63, 63] on div "[GEOGRAPHIC_DATA], 210/32" at bounding box center [106, 66] width 191 height 22
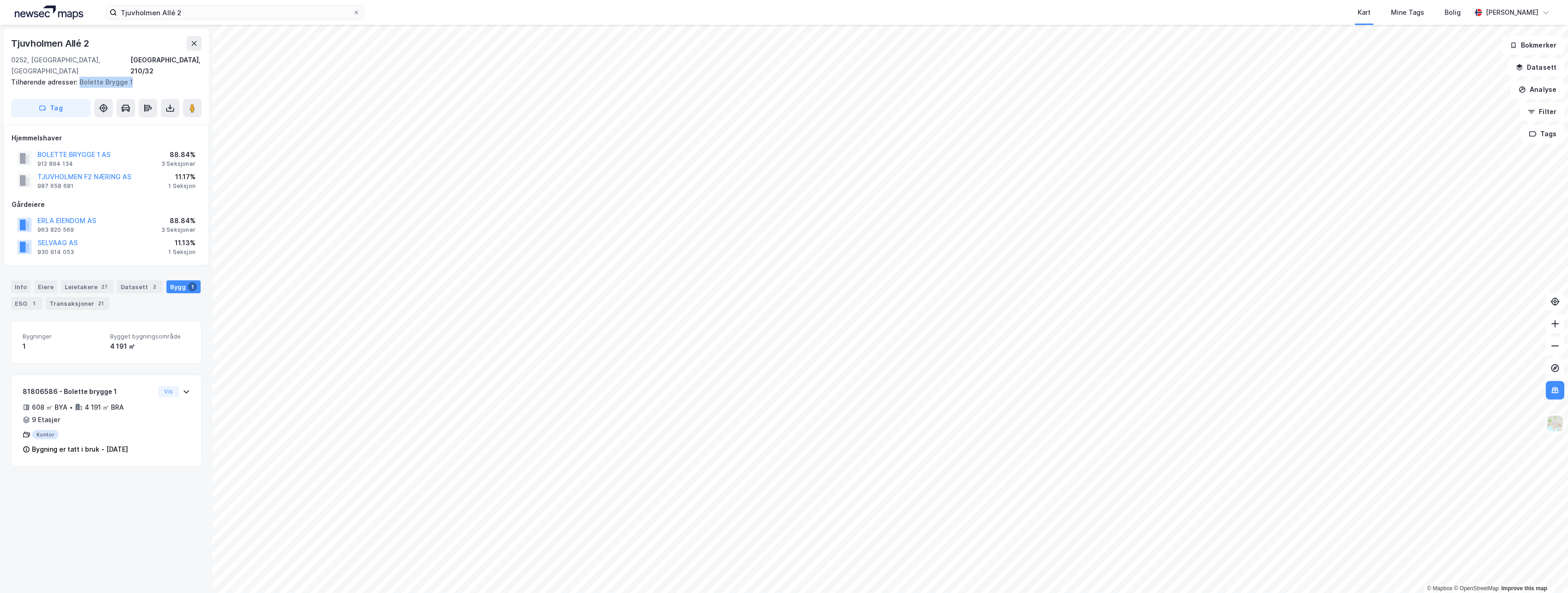
drag, startPoint x: 133, startPoint y: 72, endPoint x: 79, endPoint y: 75, distance: 54.1
click at [79, 77] on div "Tilhørende adresser: Bolette Brygge 1" at bounding box center [102, 82] width 183 height 11
copy div "Bolette Brygge 1"
